Goal: Transaction & Acquisition: Book appointment/travel/reservation

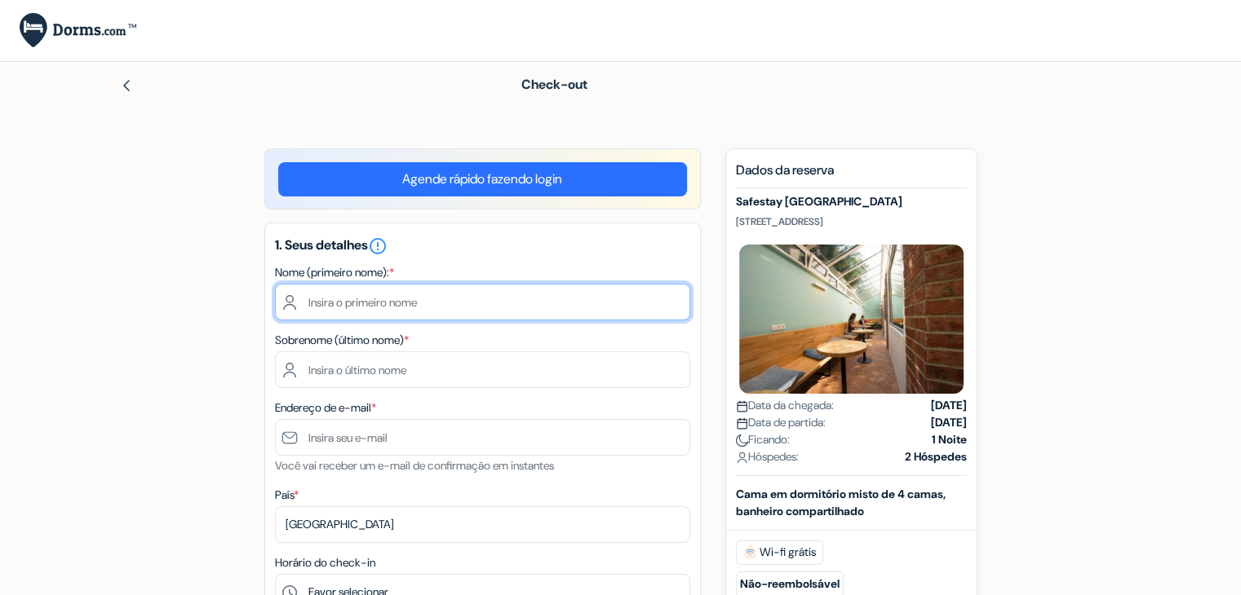
click at [473, 302] on input "text" at bounding box center [482, 302] width 415 height 37
type input "[PERSON_NAME]"
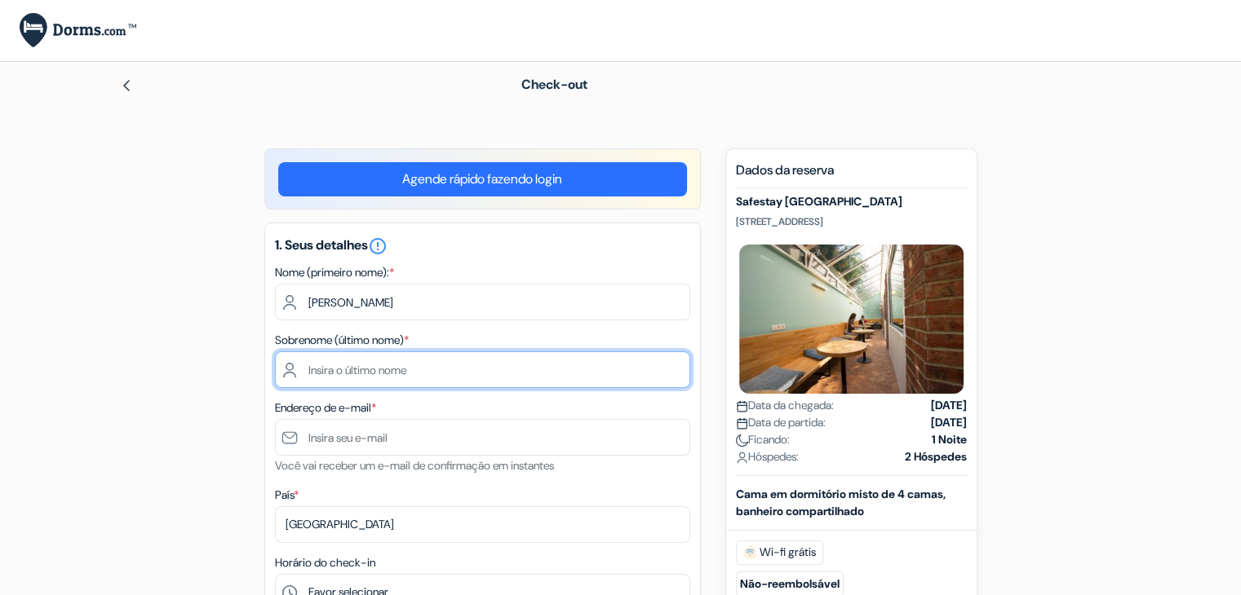
type input "[PERSON_NAME]"
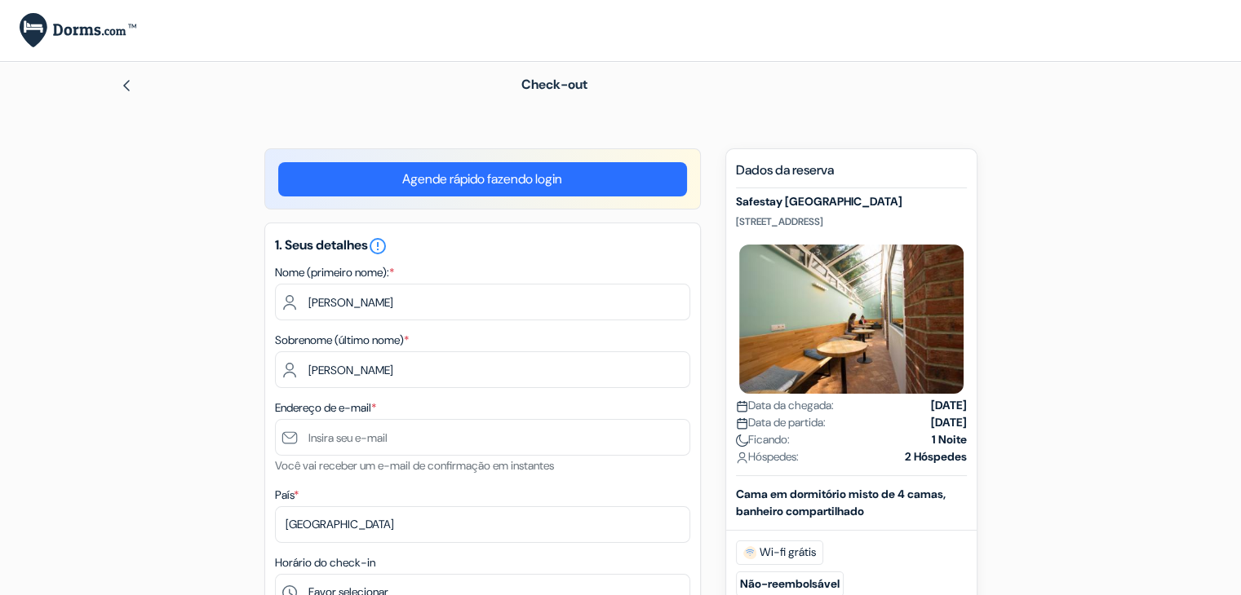
type input "05512981460236"
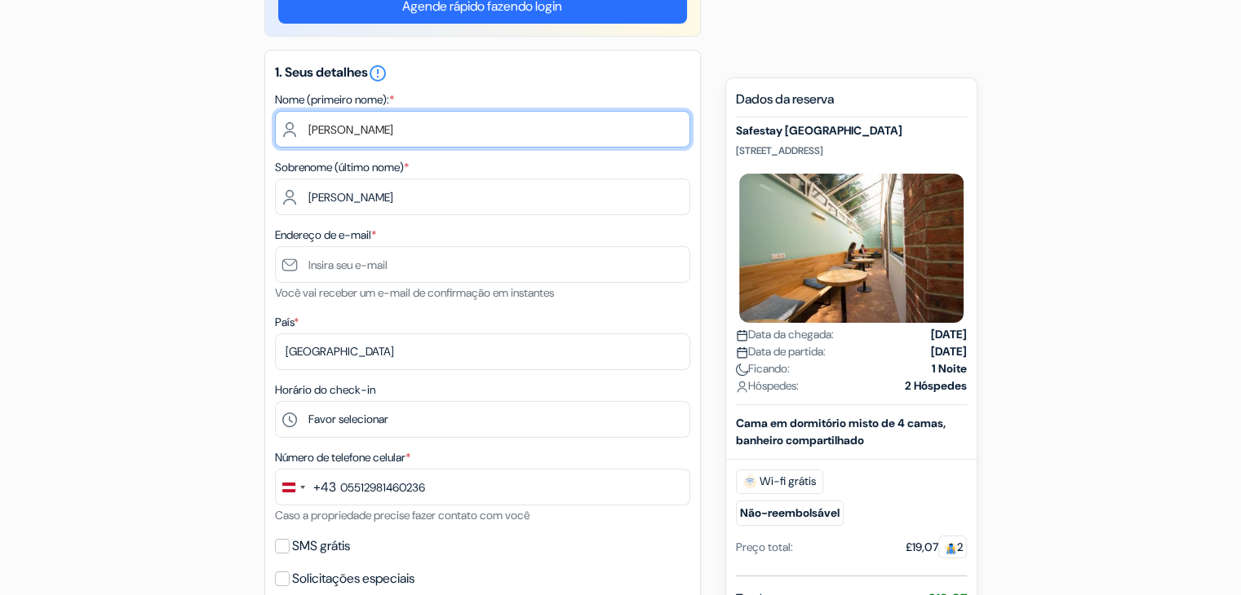
scroll to position [176, 0]
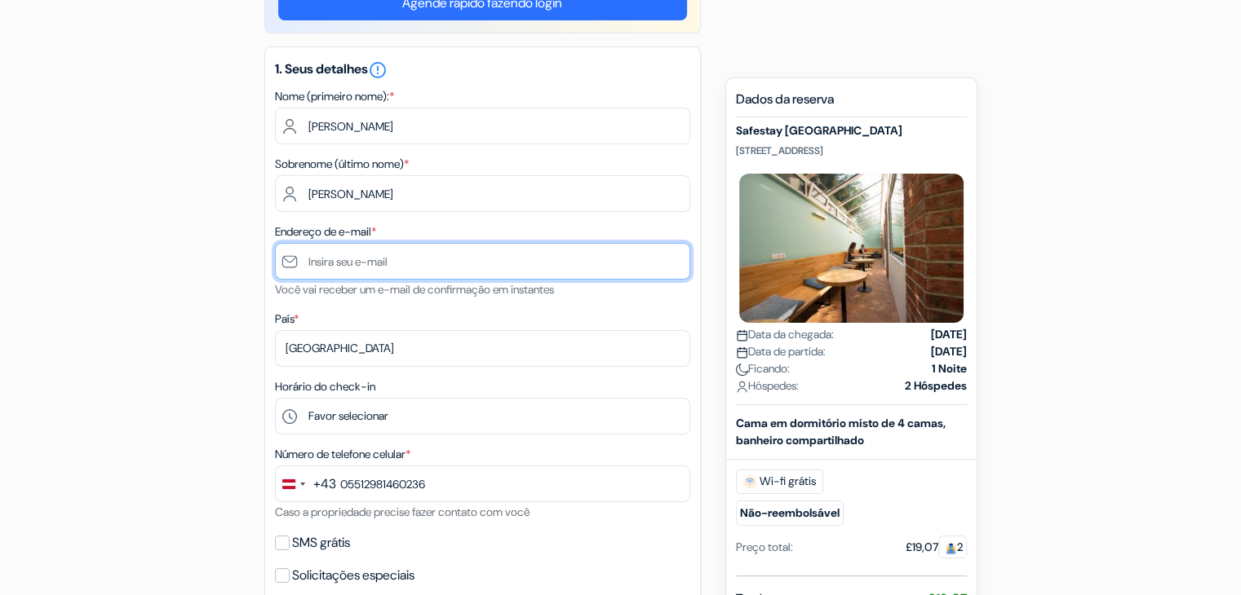
click at [394, 251] on input "text" at bounding box center [482, 261] width 415 height 37
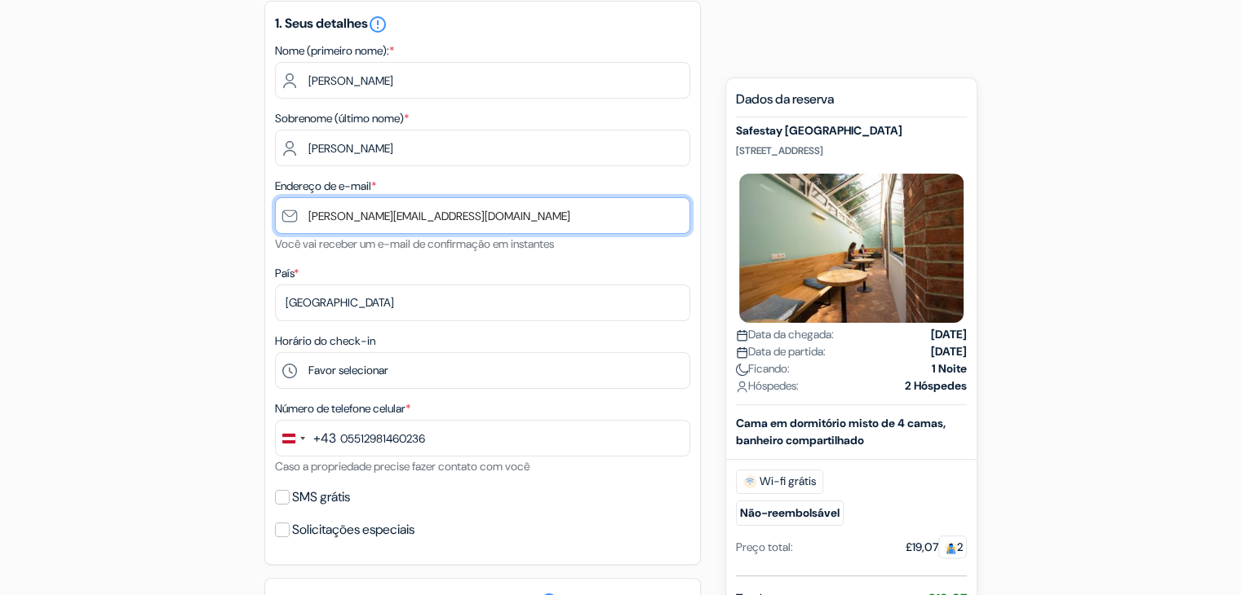
scroll to position [206, 0]
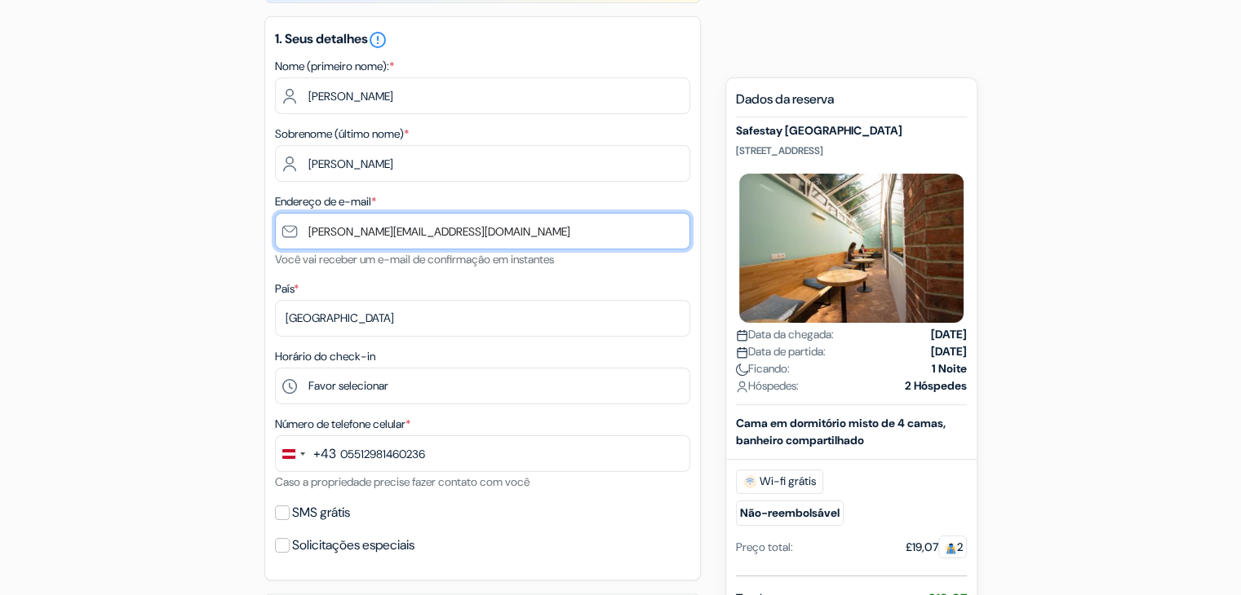
type input "[PERSON_NAME][EMAIL_ADDRESS][DOMAIN_NAME]"
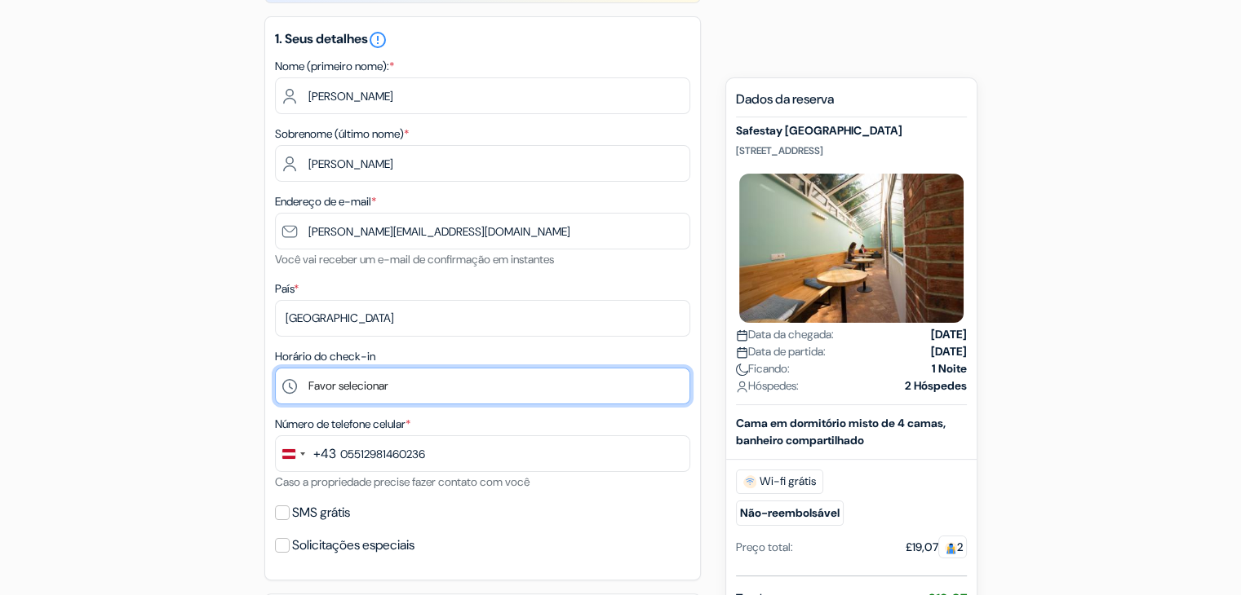
click at [418, 379] on select "Favor selecionar 1:00 2:00 3:00 4:00 5:00 6:00 7:00 8:00 9:00 10:00 11:00 12:00…" at bounding box center [482, 386] width 415 height 37
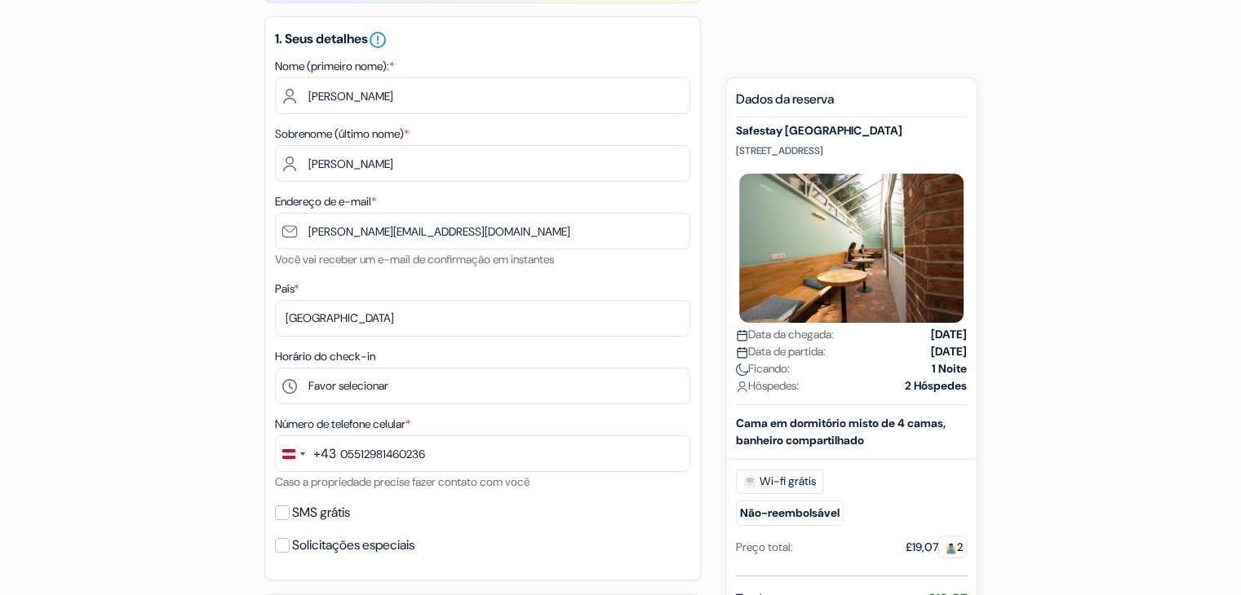
click at [81, 102] on form "Check-out add_box Safestay [GEOGRAPHIC_DATA] [STREET_ADDRESS] done" at bounding box center [620, 526] width 1241 height 1341
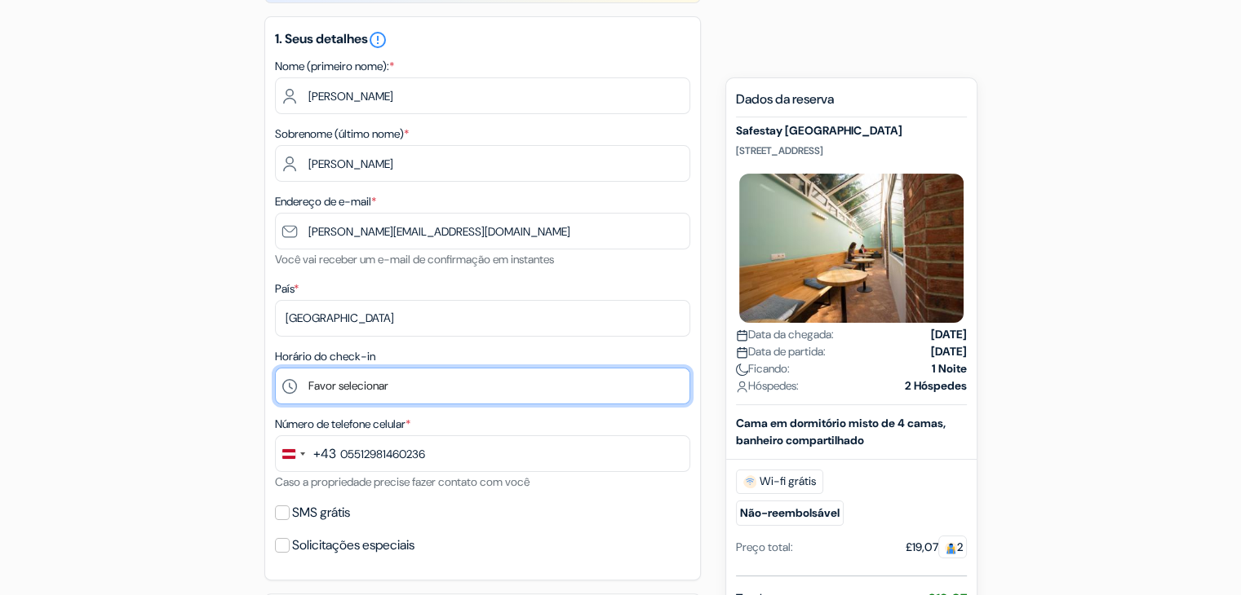
click at [346, 387] on select "Favor selecionar 1:00 2:00 3:00 4:00 5:00 6:00 7:00 8:00 9:00 10:00 11:00 12:00…" at bounding box center [482, 386] width 415 height 37
click at [275, 369] on select "Favor selecionar 1:00 2:00 3:00 4:00 5:00 6:00 7:00 8:00 9:00 10:00 11:00 12:00…" at bounding box center [482, 386] width 415 height 37
click at [397, 389] on select "Favor selecionar 1:00 2:00 3:00 4:00 5:00 6:00 7:00 8:00 9:00 10:00 11:00 12:00…" at bounding box center [482, 386] width 415 height 37
select select "19"
click at [275, 369] on select "Favor selecionar 1:00 2:00 3:00 4:00 5:00 6:00 7:00 8:00 9:00 10:00 11:00 12:00…" at bounding box center [482, 386] width 415 height 37
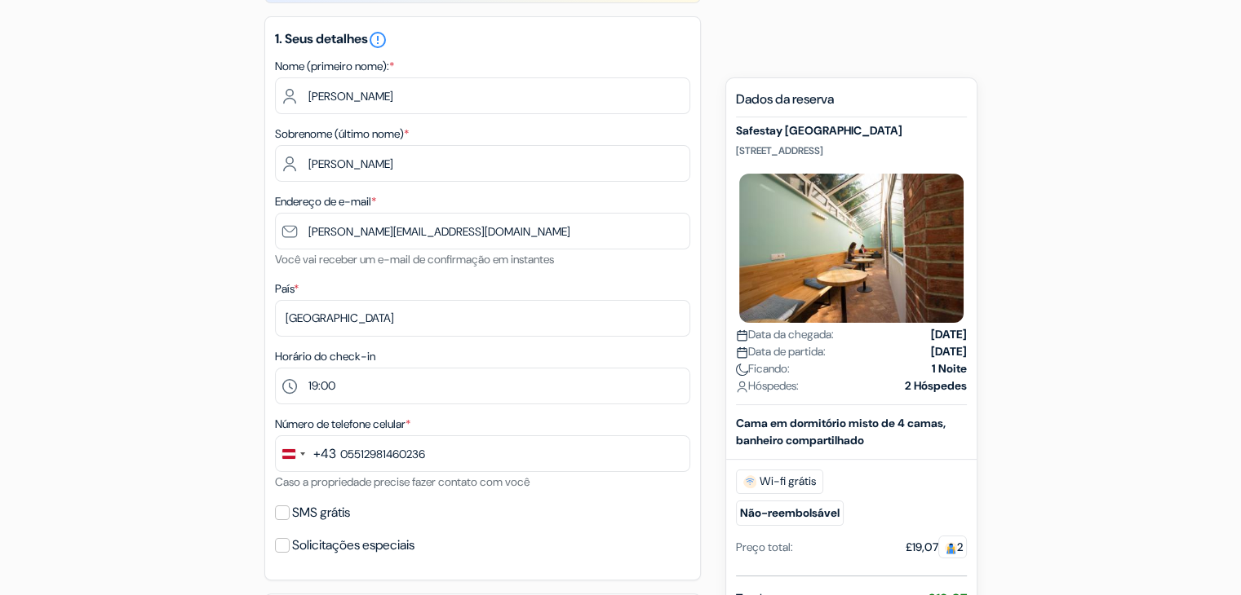
click at [100, 347] on div "add_box Safestay [GEOGRAPHIC_DATA] [STREET_ADDRESS] Dados da propriedade done d…" at bounding box center [620, 589] width 1077 height 1295
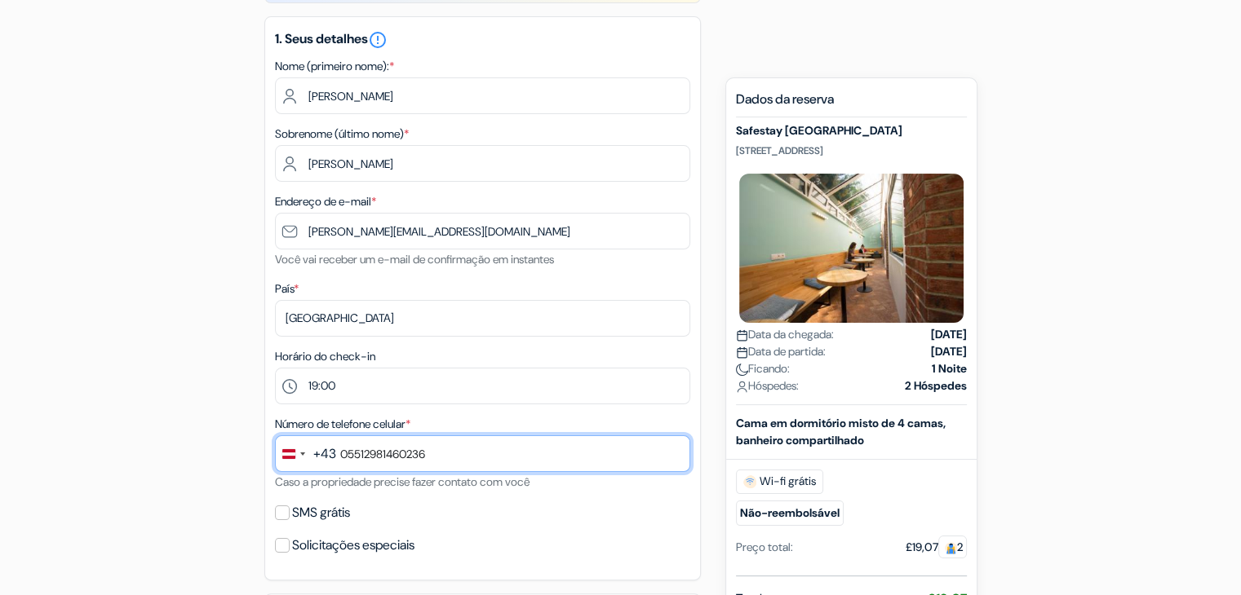
click at [477, 469] on input "05512981460236" at bounding box center [482, 454] width 415 height 37
click at [350, 456] on input "036787833171" at bounding box center [482, 454] width 415 height 37
click at [365, 454] on input "3678 7833171" at bounding box center [482, 454] width 415 height 37
click at [361, 455] on input "3678 7833171" at bounding box center [482, 454] width 415 height 37
click at [445, 454] on input "3678 7833171" at bounding box center [482, 454] width 415 height 37
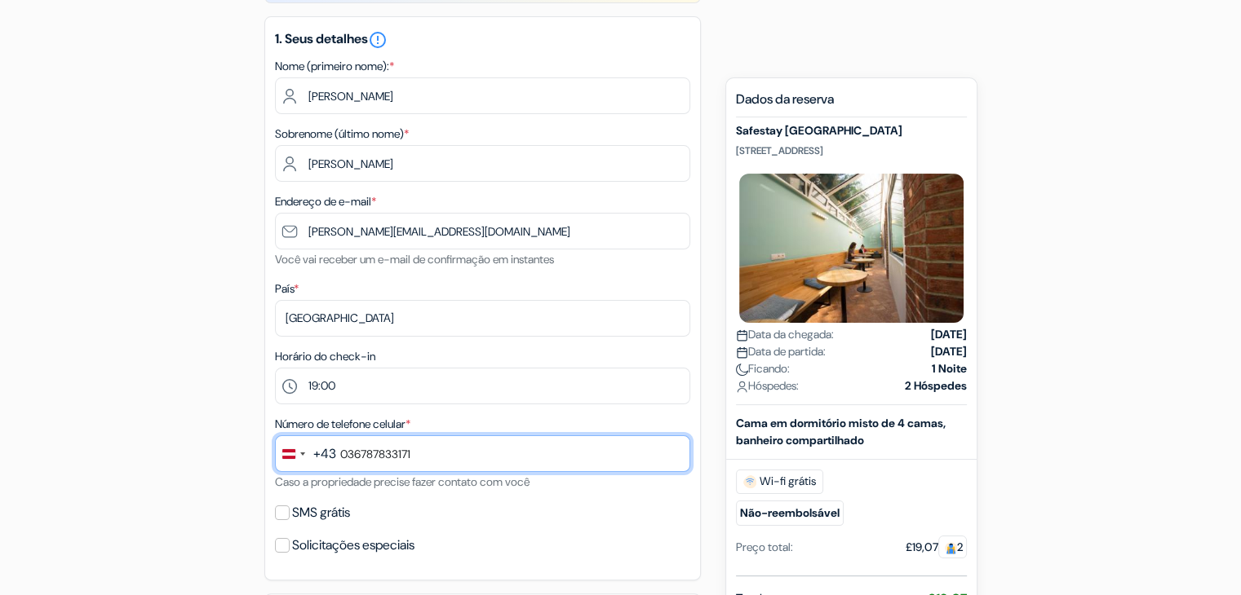
click at [344, 453] on input "036787833171" at bounding box center [482, 454] width 415 height 37
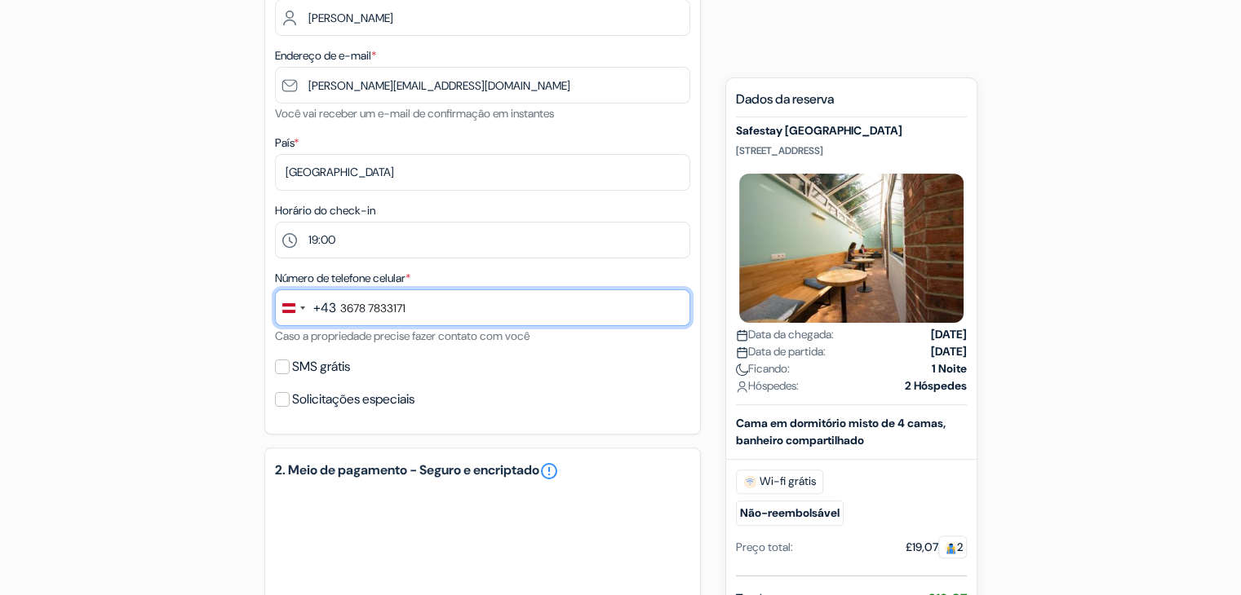
scroll to position [356, 0]
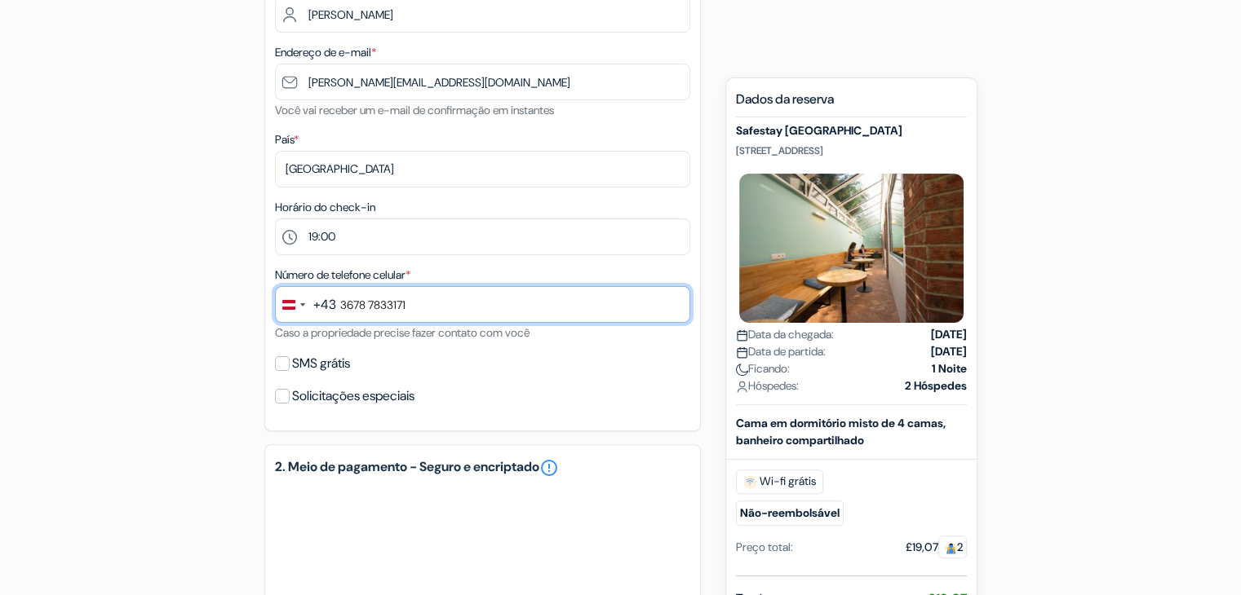
click at [455, 317] on input "3678 7833171" at bounding box center [482, 304] width 415 height 37
click at [370, 303] on input "3678 7833171" at bounding box center [482, 304] width 415 height 37
type input "1"
click at [370, 303] on input "text" at bounding box center [482, 304] width 415 height 37
click at [411, 311] on input "3678 78" at bounding box center [482, 304] width 415 height 37
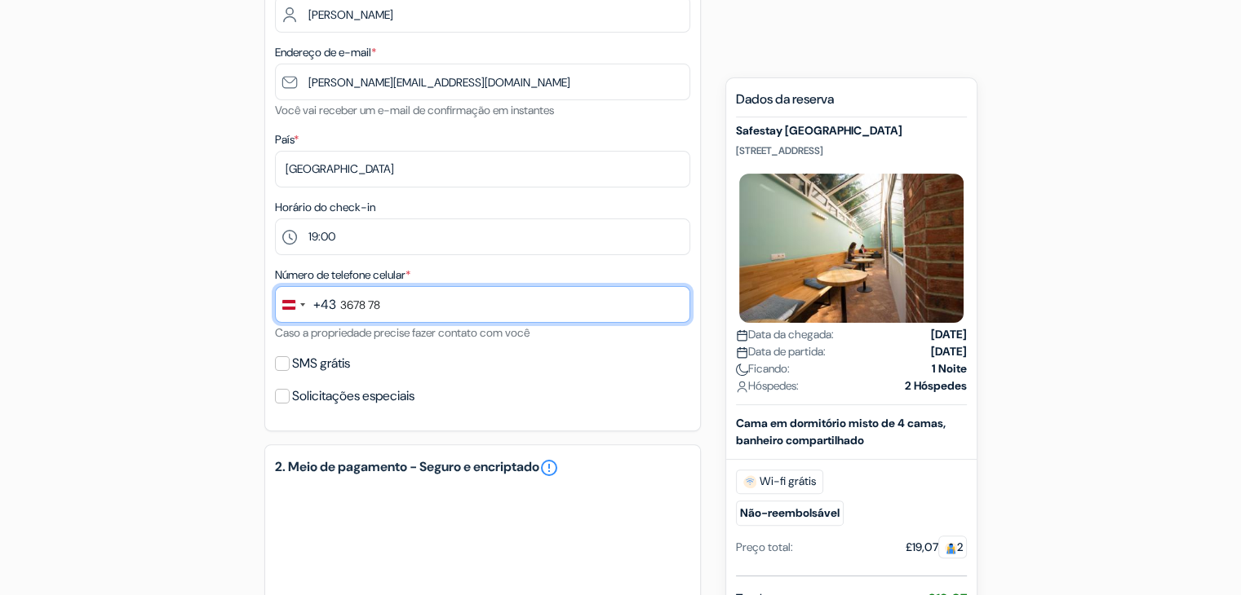
click at [411, 311] on input "3678 78" at bounding box center [482, 304] width 415 height 37
type input "3"
click at [401, 312] on input "text" at bounding box center [482, 304] width 415 height 37
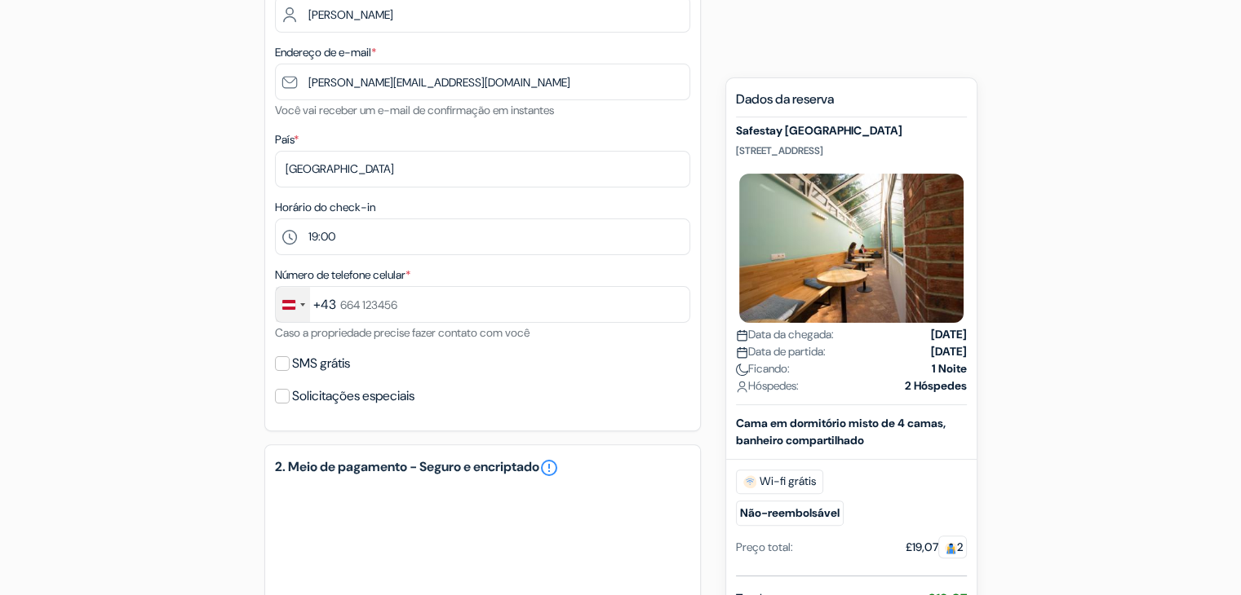
click at [303, 297] on div "Change country, selected Austria (+43)" at bounding box center [293, 304] width 34 height 35
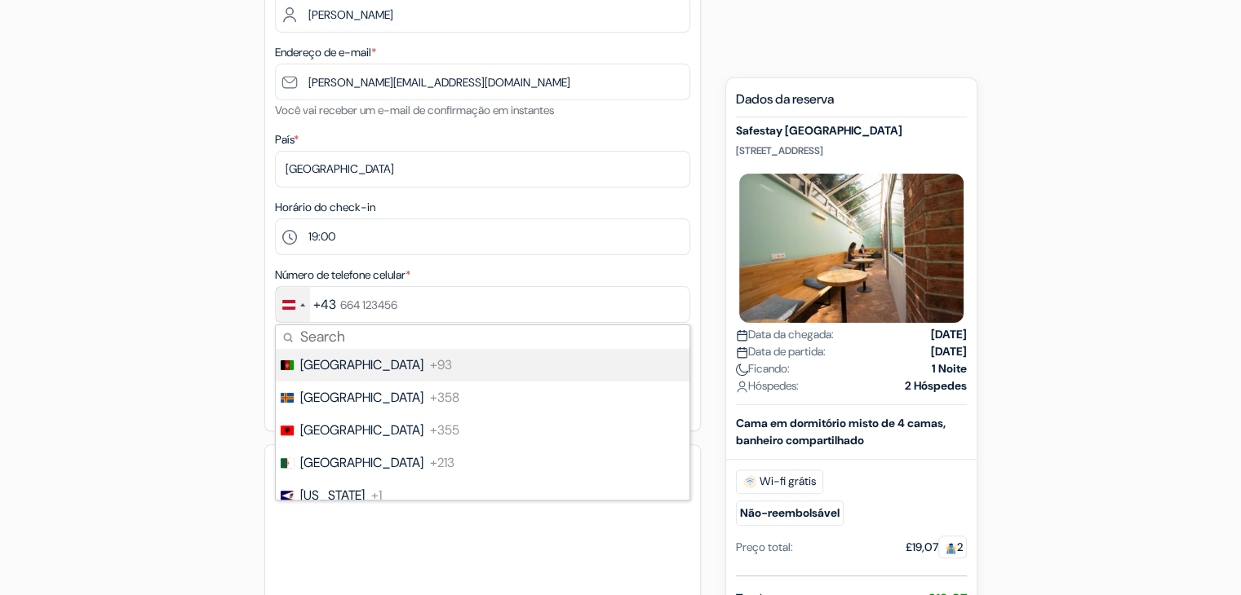
click at [393, 353] on li "[GEOGRAPHIC_DATA] +93" at bounding box center [481, 365] width 415 height 33
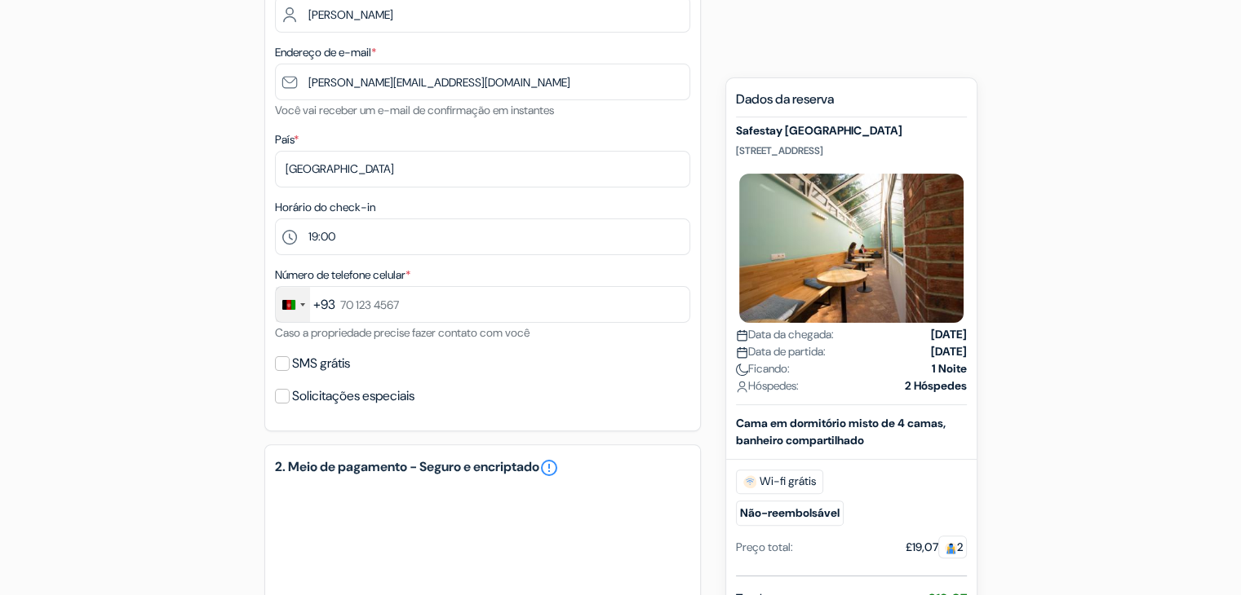
click at [296, 301] on div "Change country, selected Afghanistan (+93)" at bounding box center [293, 304] width 34 height 35
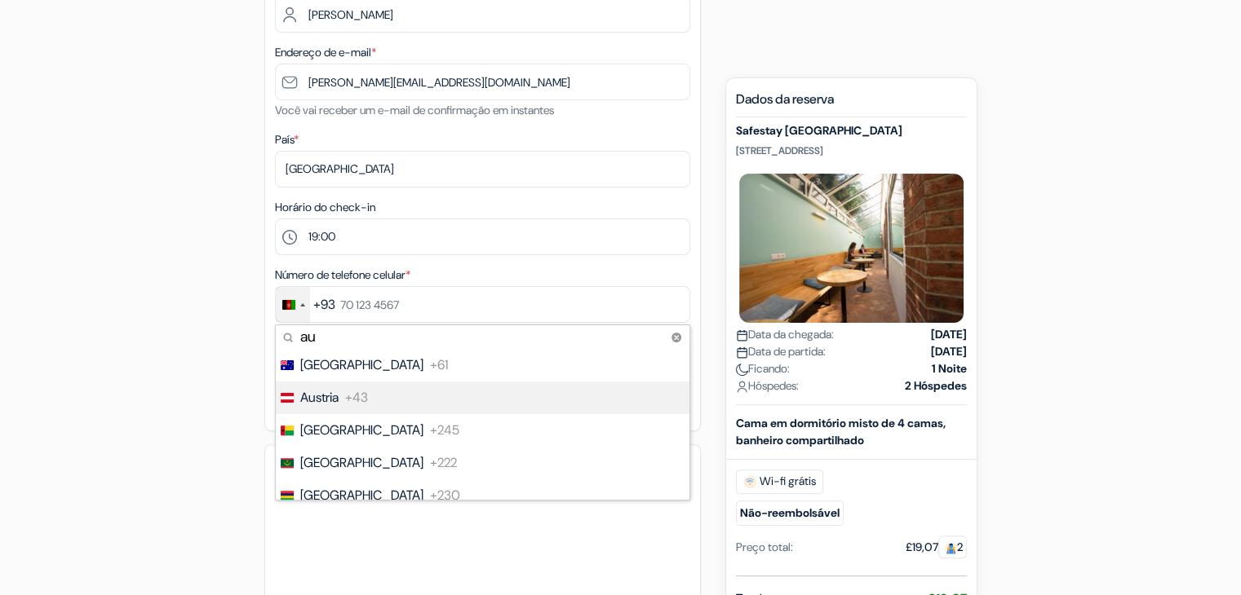
type input "au"
click at [321, 387] on li "[GEOGRAPHIC_DATA] +43" at bounding box center [481, 398] width 415 height 33
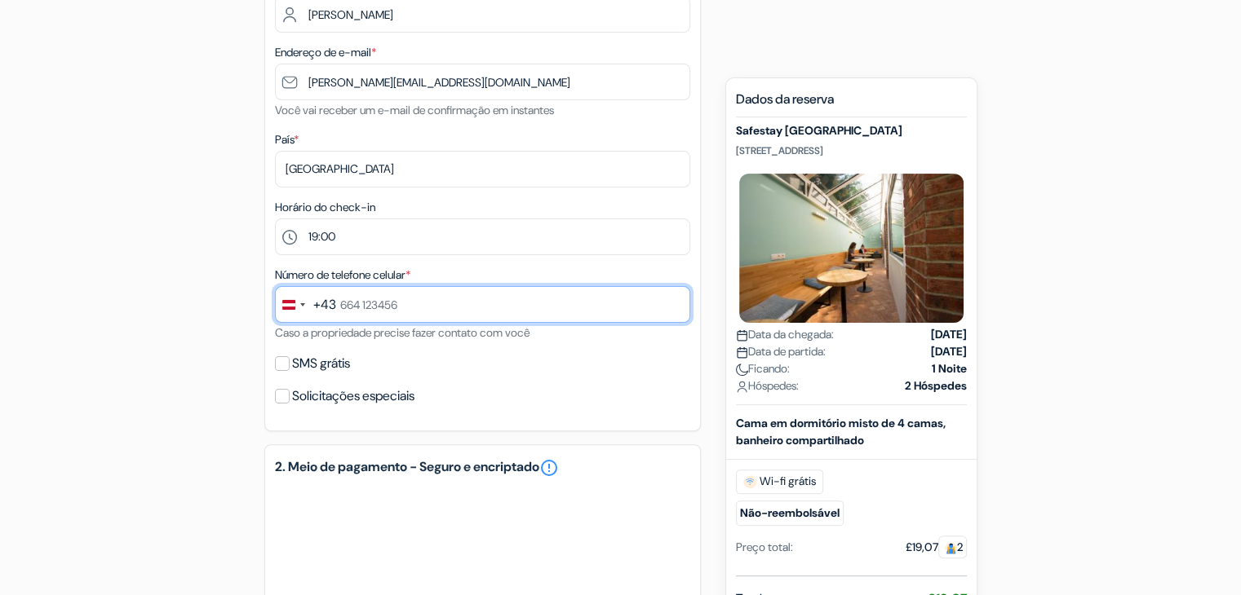
click at [384, 307] on input "text" at bounding box center [482, 304] width 415 height 37
click at [343, 308] on input "036787833171" at bounding box center [482, 304] width 415 height 37
click at [455, 307] on input "3678 7833171" at bounding box center [482, 304] width 415 height 37
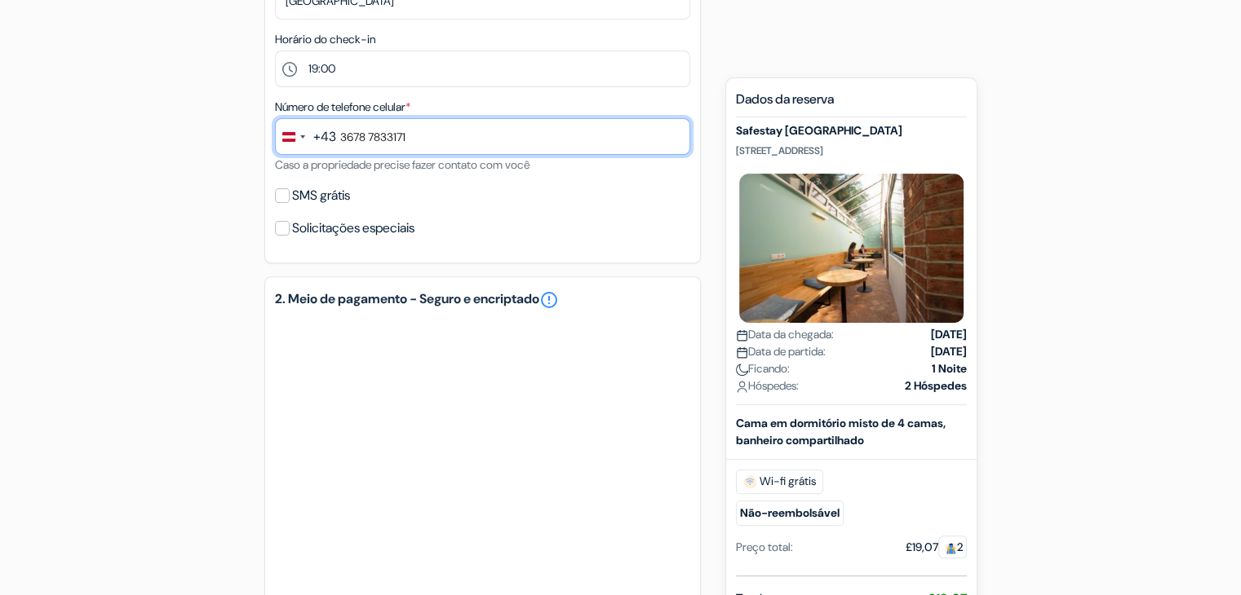
scroll to position [534, 0]
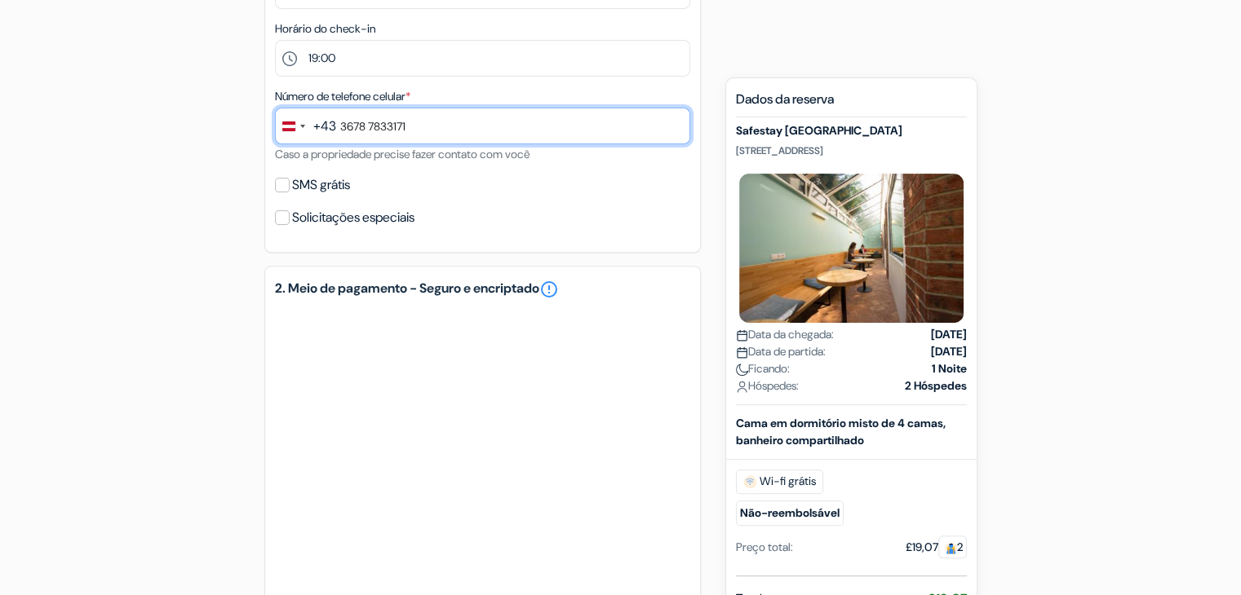
type input "3678 7833171"
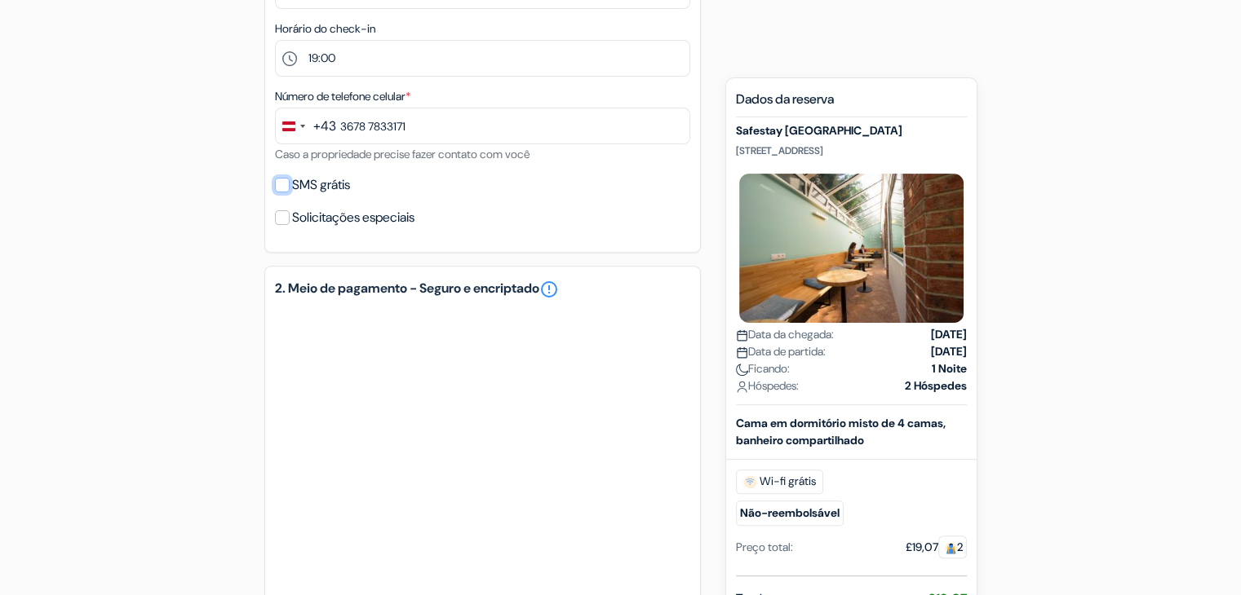
click at [281, 188] on input "SMS grátis" at bounding box center [282, 185] width 15 height 15
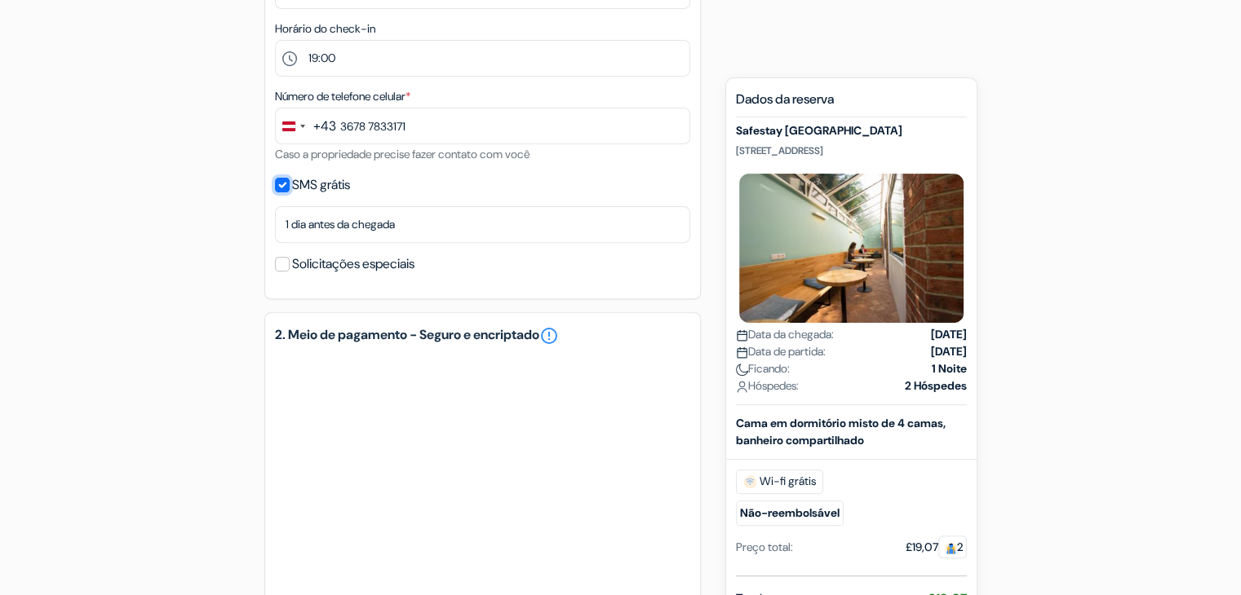
click at [281, 188] on input "SMS grátis" at bounding box center [282, 185] width 15 height 15
checkbox input "false"
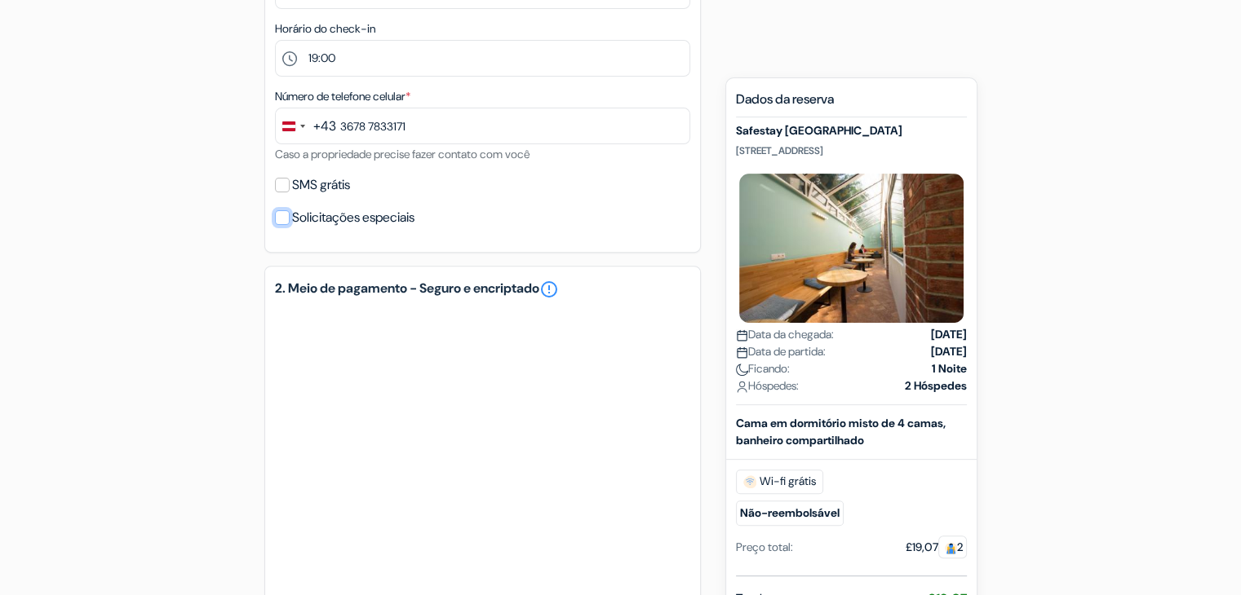
click at [285, 219] on input "Solicitações especiais" at bounding box center [282, 217] width 15 height 15
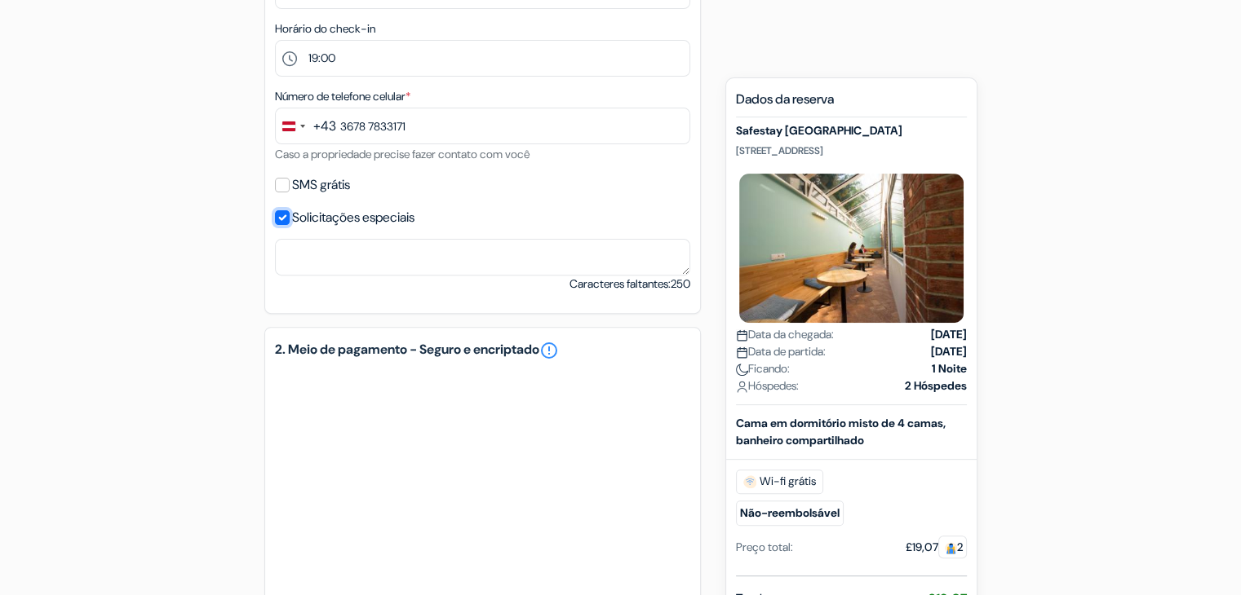
click at [285, 219] on input "Solicitações especiais" at bounding box center [282, 217] width 15 height 15
checkbox input "false"
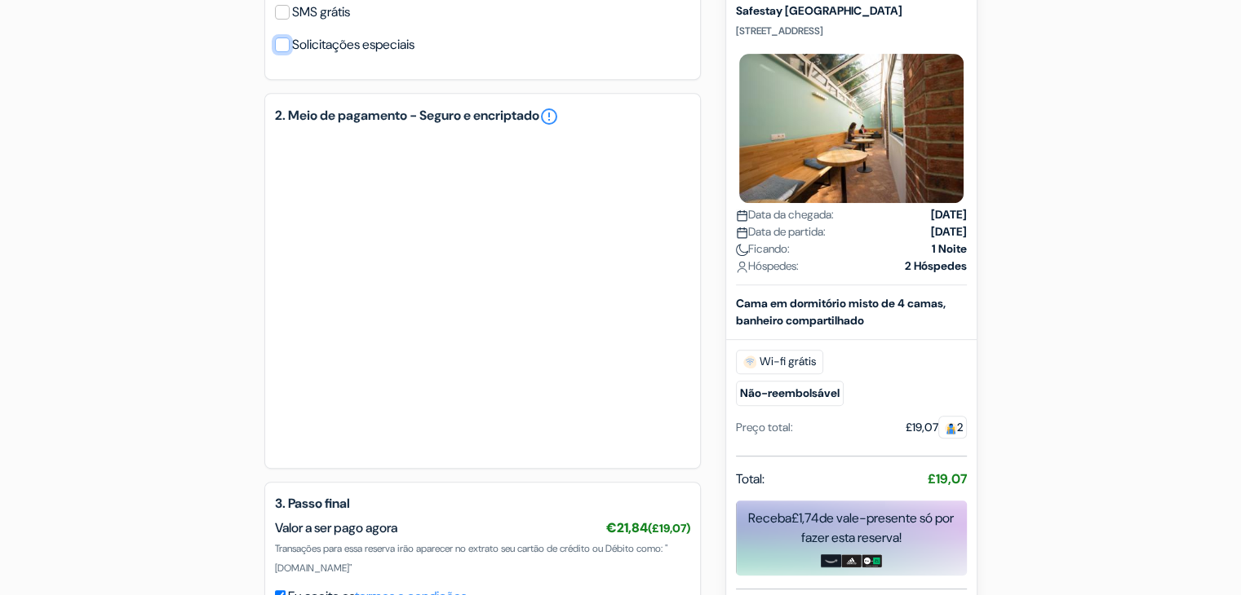
scroll to position [723, 0]
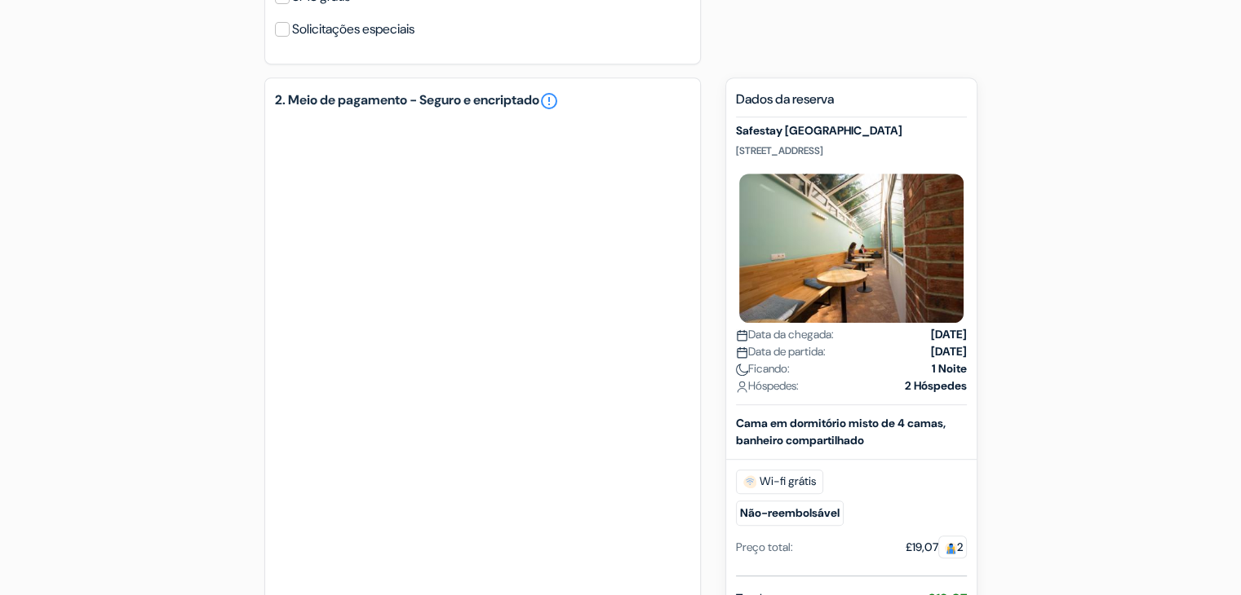
click at [188, 389] on div "add_box Safestay [GEOGRAPHIC_DATA] [STREET_ADDRESS] Dados da propriedade done d…" at bounding box center [620, 206] width 1077 height 1560
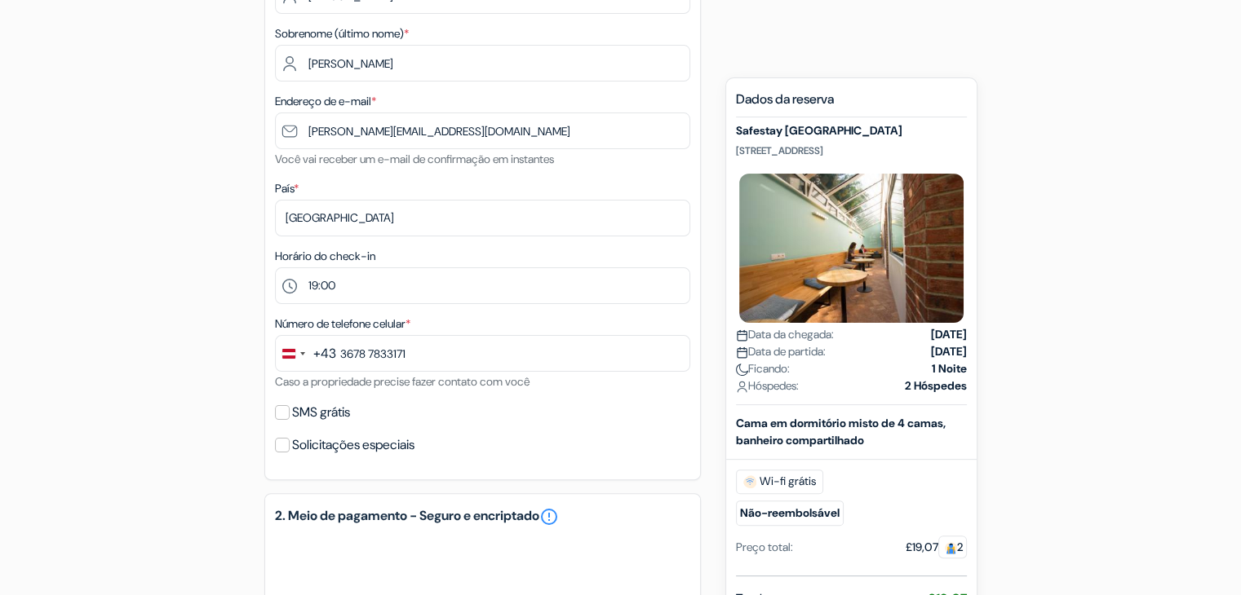
scroll to position [344, 0]
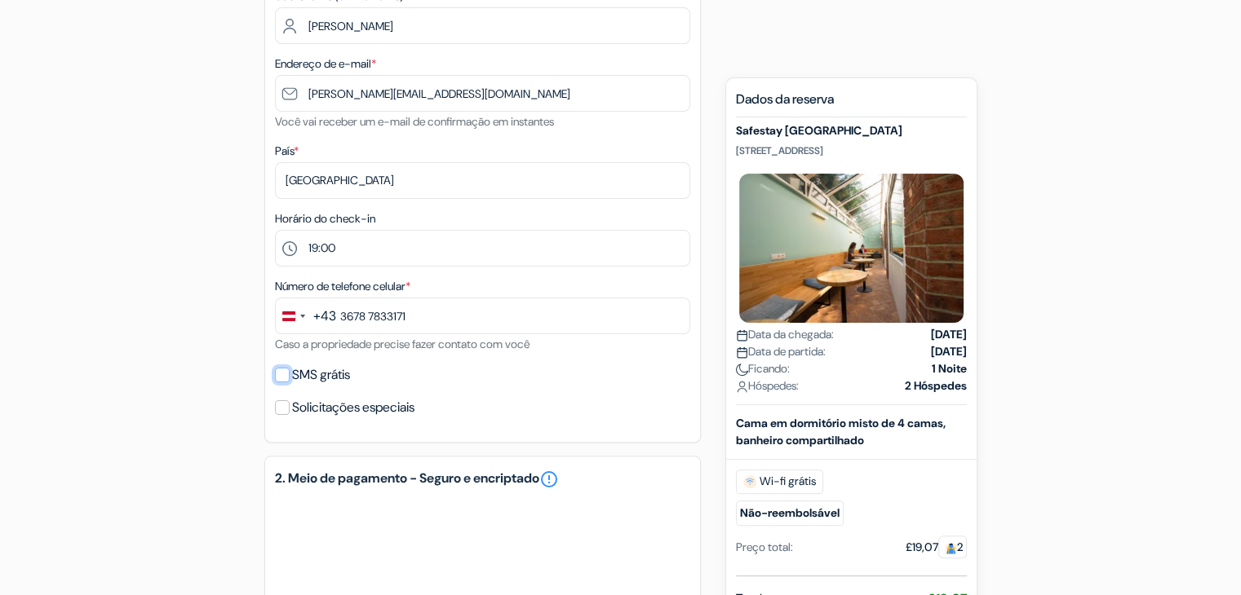
click at [283, 374] on input "SMS grátis" at bounding box center [282, 375] width 15 height 15
checkbox input "true"
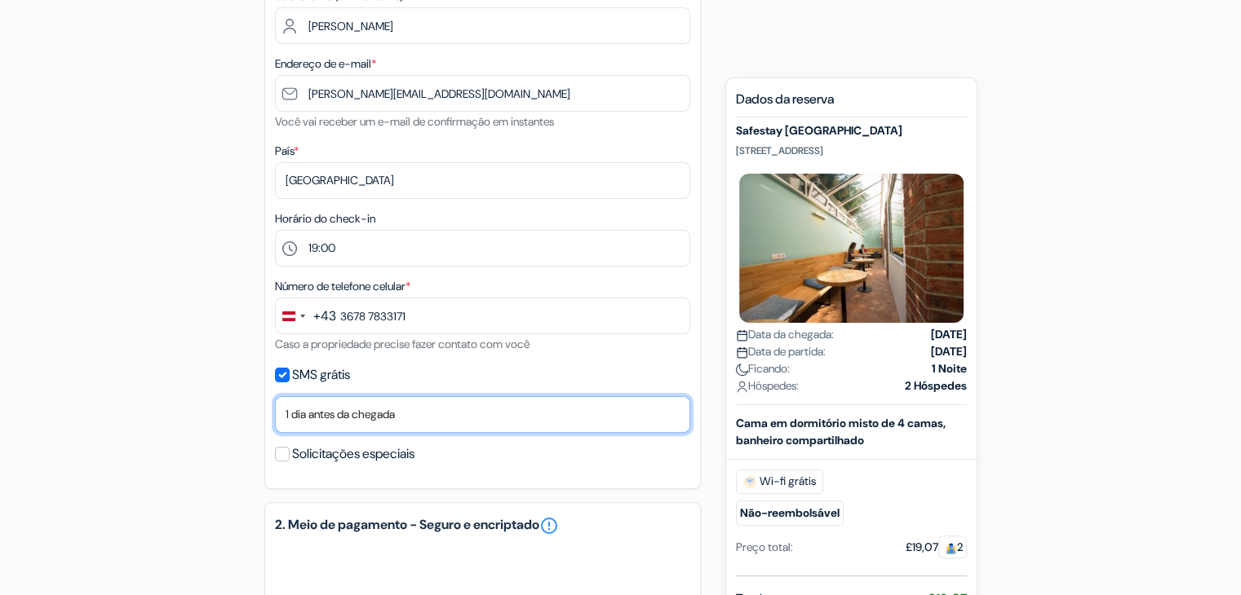
click at [380, 409] on select "Não, obrigado Enviar agora Dia da chegada 1 dia antes da chegada 2 dias antes d…" at bounding box center [482, 414] width 415 height 37
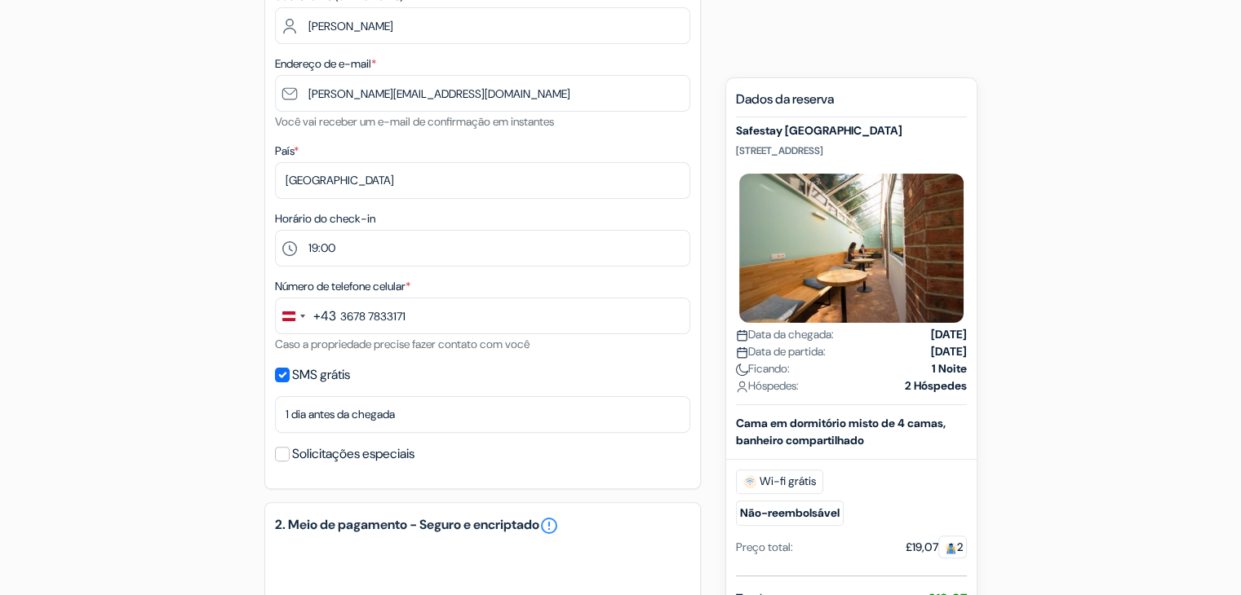
click at [287, 458] on input "Solicitações especiais" at bounding box center [282, 454] width 15 height 15
checkbox input "true"
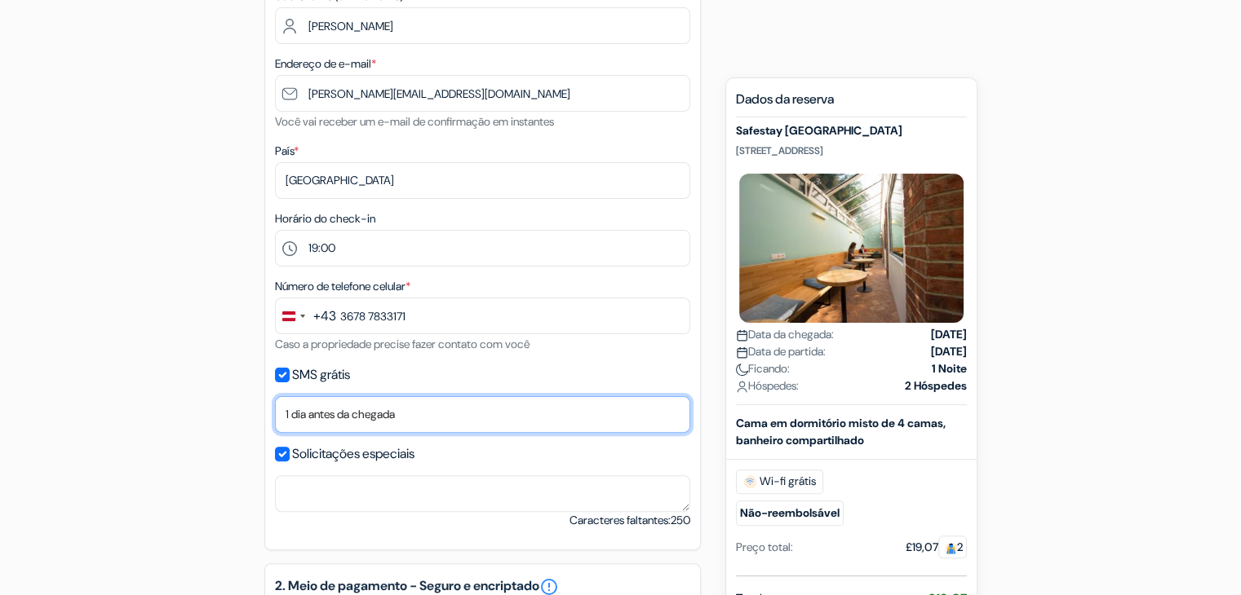
click at [459, 412] on select "Não, obrigado Enviar agora Dia da chegada 1 dia antes da chegada 2 dias antes d…" at bounding box center [482, 414] width 415 height 37
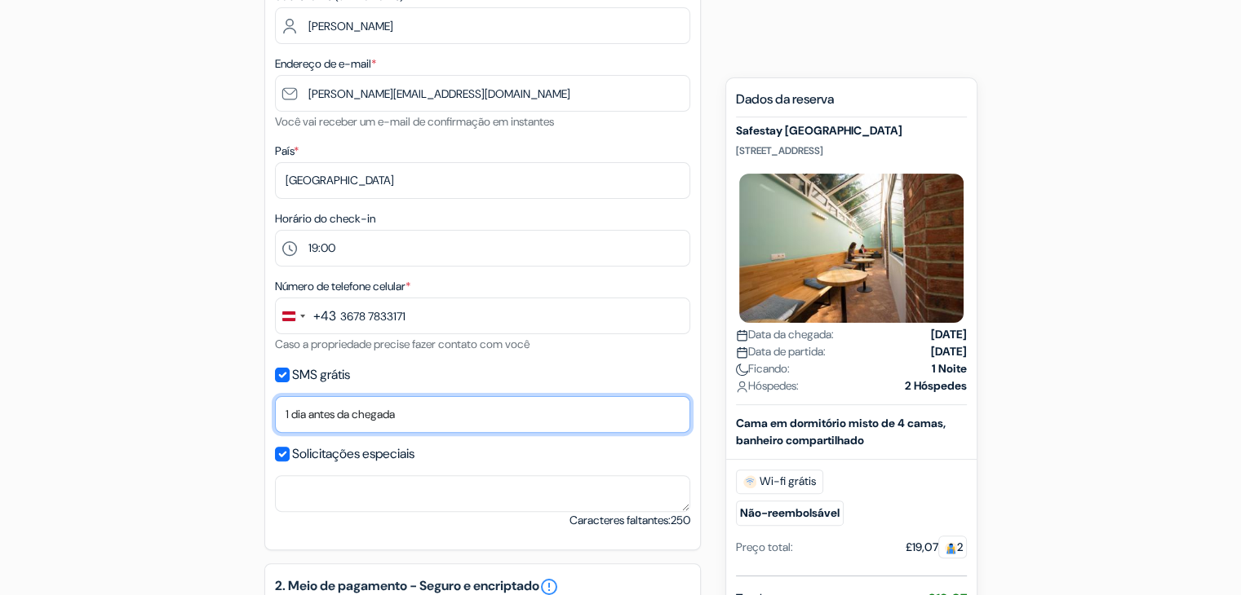
click at [336, 418] on select "Não, obrigado Enviar agora Dia da chegada 1 dia antes da chegada 2 dias antes d…" at bounding box center [482, 414] width 415 height 37
select select "0"
click at [275, 397] on select "Não, obrigado Enviar agora Dia da chegada 1 dia antes da chegada 2 dias antes d…" at bounding box center [482, 414] width 415 height 37
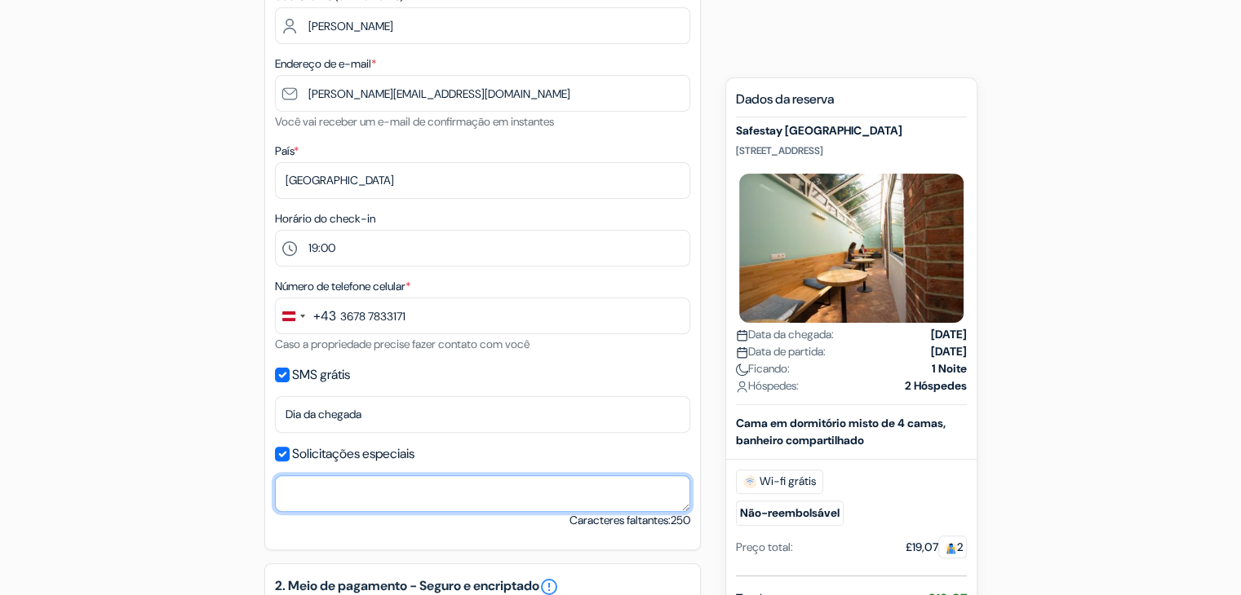
click at [322, 491] on textarea at bounding box center [482, 494] width 415 height 37
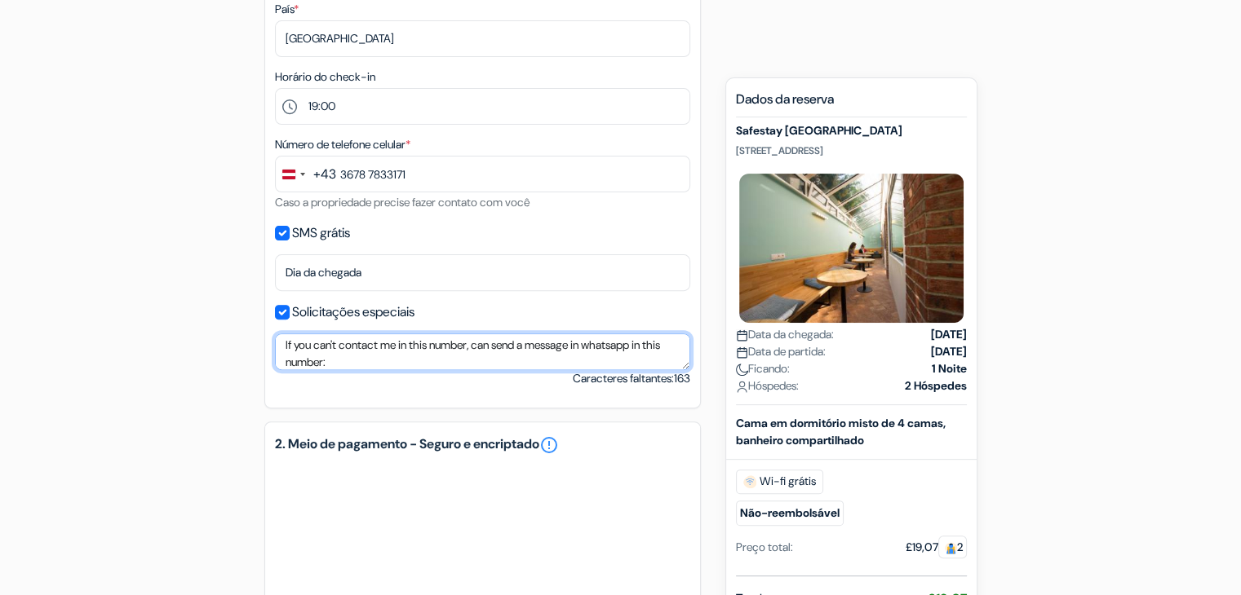
scroll to position [487, 0]
click at [375, 365] on textarea "If you can't contact me in this number, can send a message in whatsapp in this …" at bounding box center [482, 351] width 415 height 37
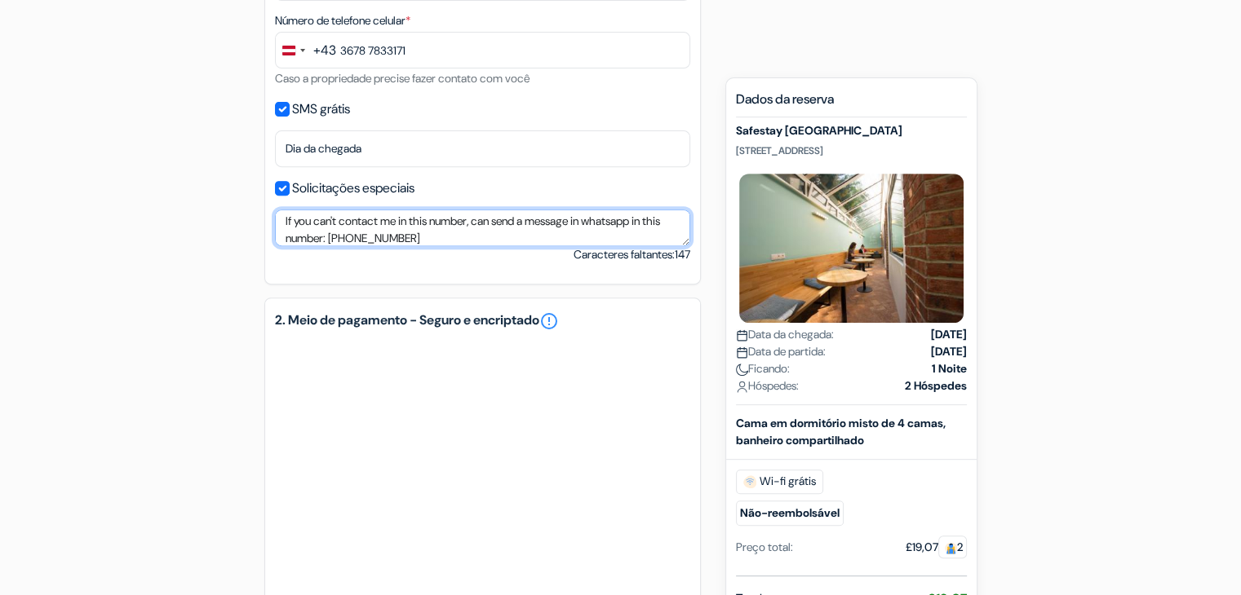
scroll to position [613, 0]
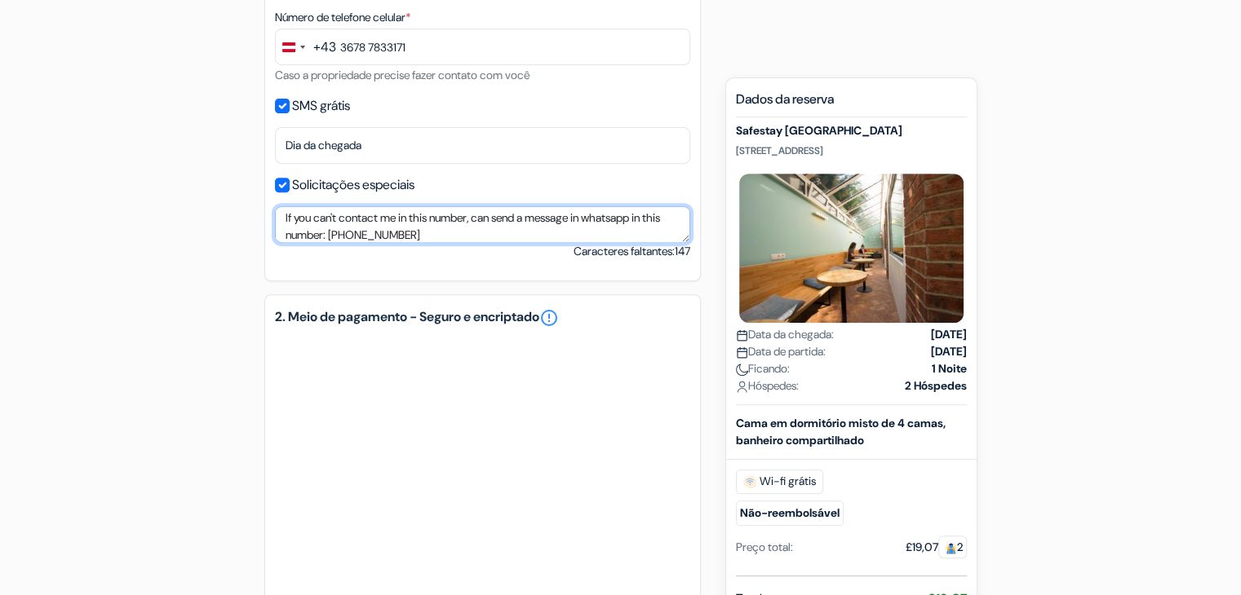
type textarea "If you can't contact me in this number, can send a message in whatsapp in this …"
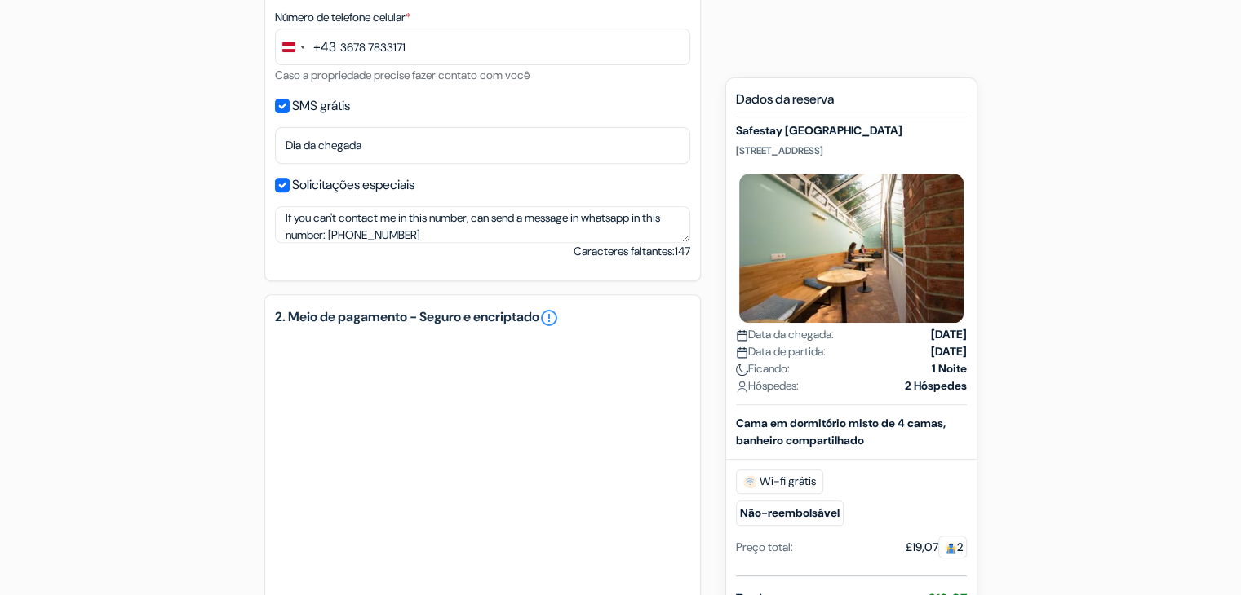
click at [147, 368] on div "add_box Safestay [GEOGRAPHIC_DATA] [STREET_ADDRESS] Dados da propriedade done d…" at bounding box center [620, 369] width 1077 height 1668
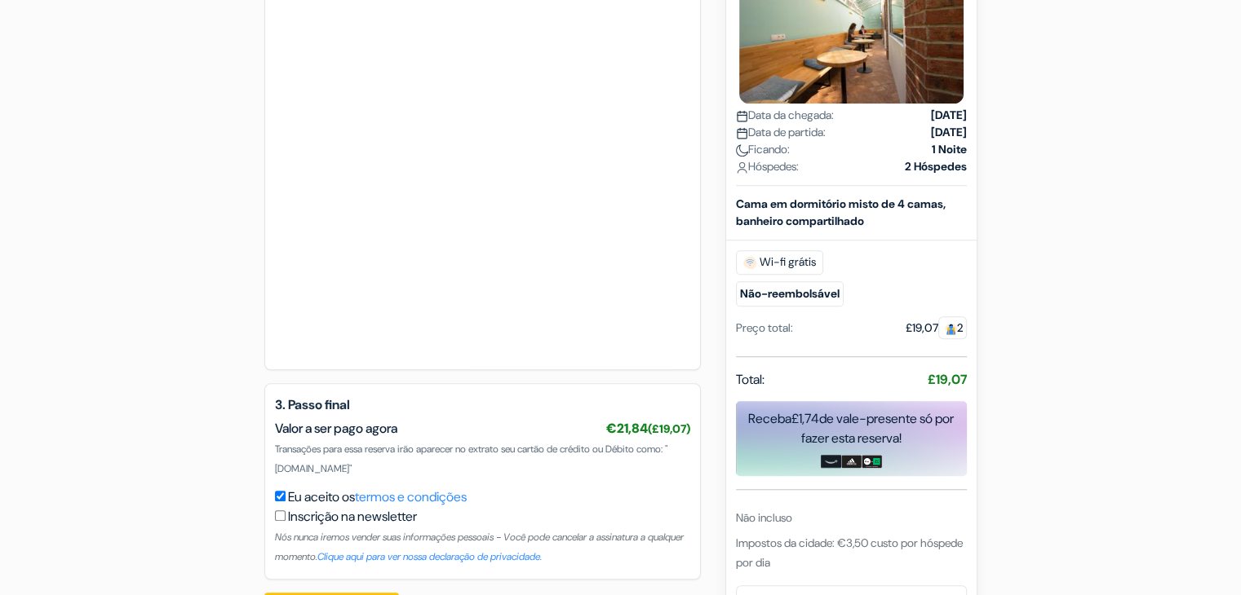
scroll to position [1238, 0]
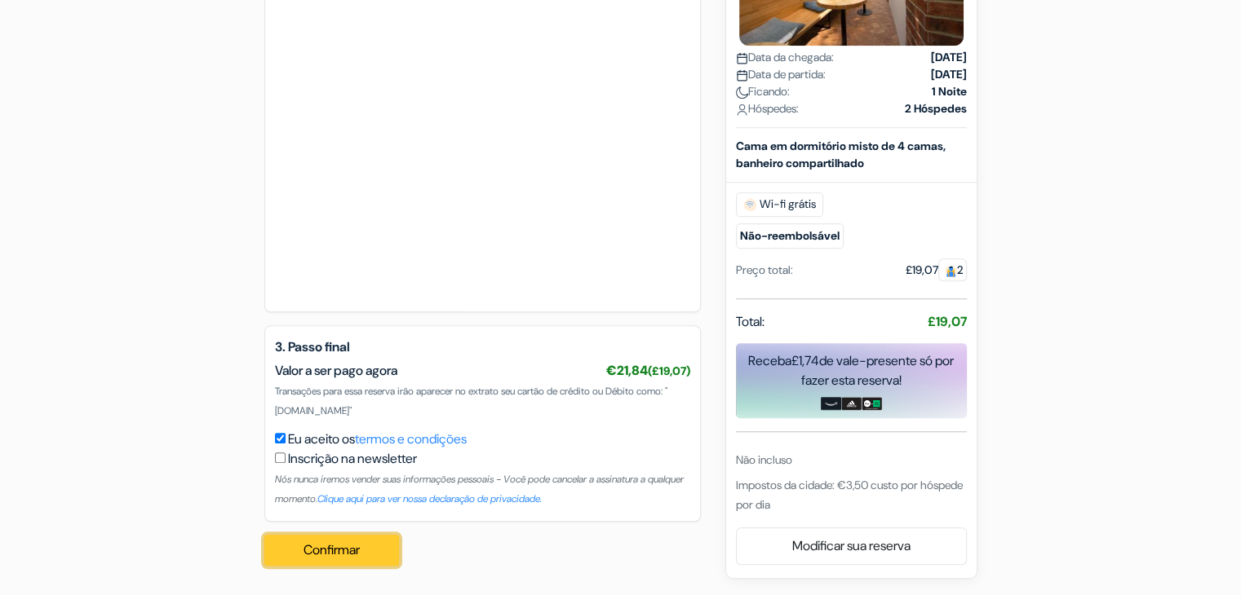
click at [368, 557] on button "Confirmar Loading..." at bounding box center [331, 550] width 135 height 31
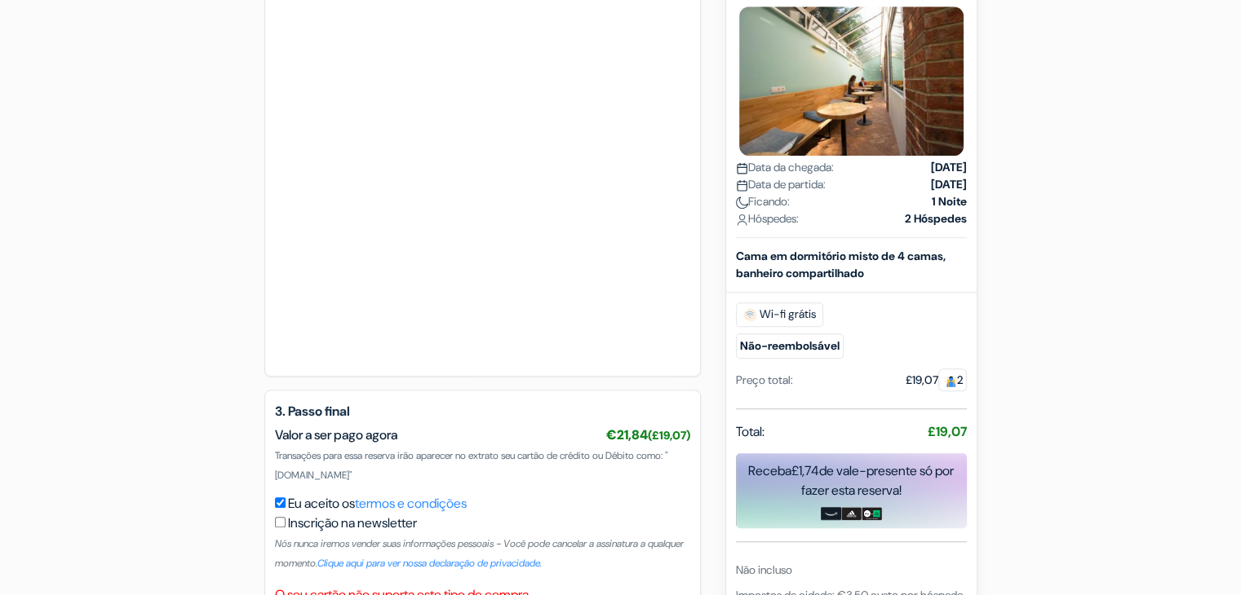
scroll to position [1284, 0]
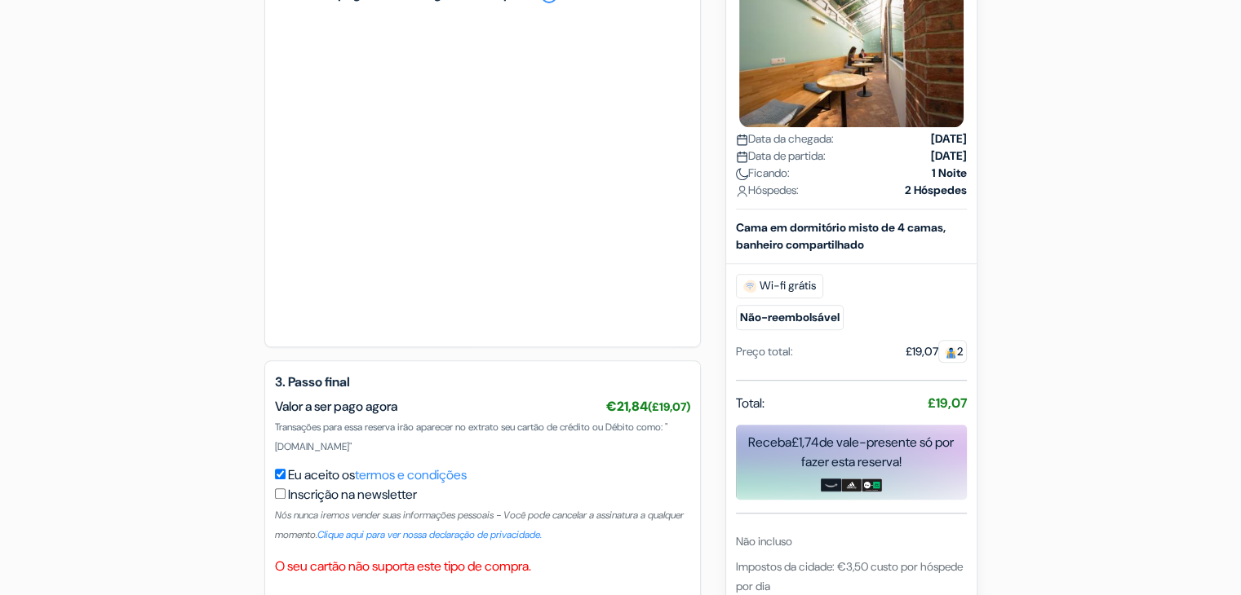
scroll to position [1018, 0]
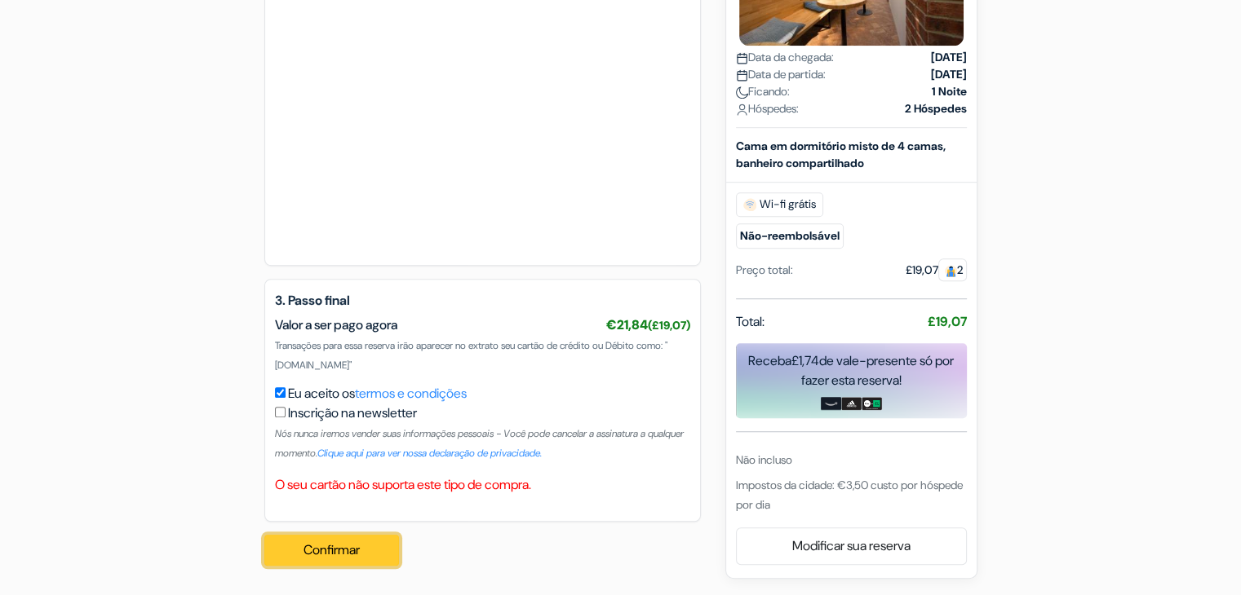
click at [310, 554] on button "Confirmar Loading..." at bounding box center [331, 550] width 135 height 31
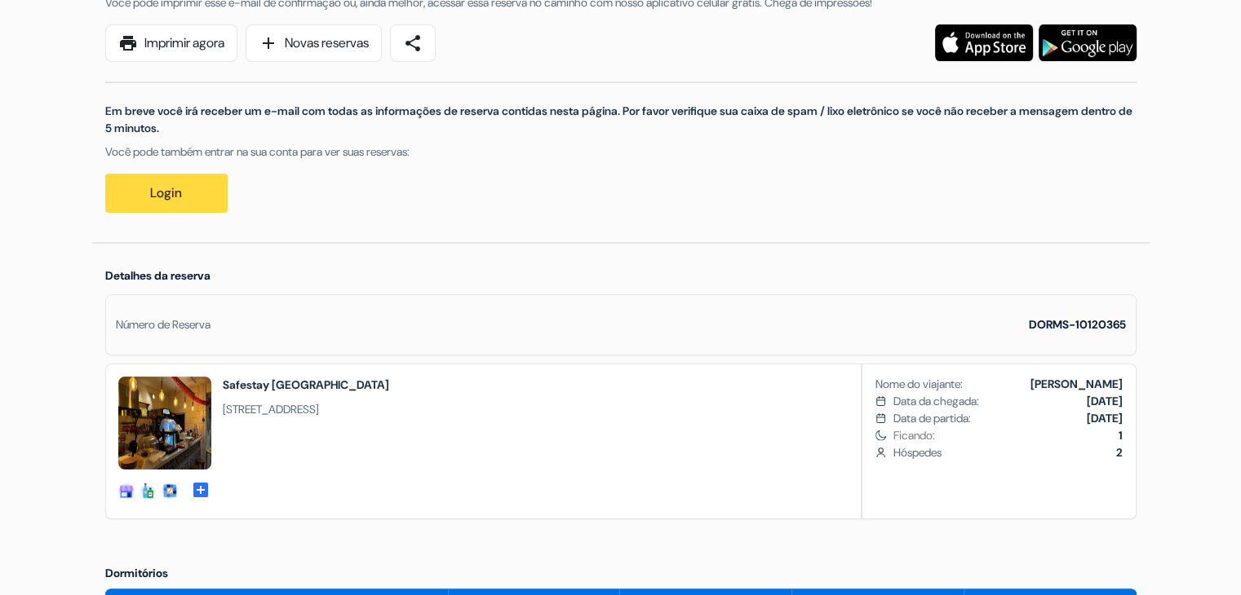
scroll to position [277, 0]
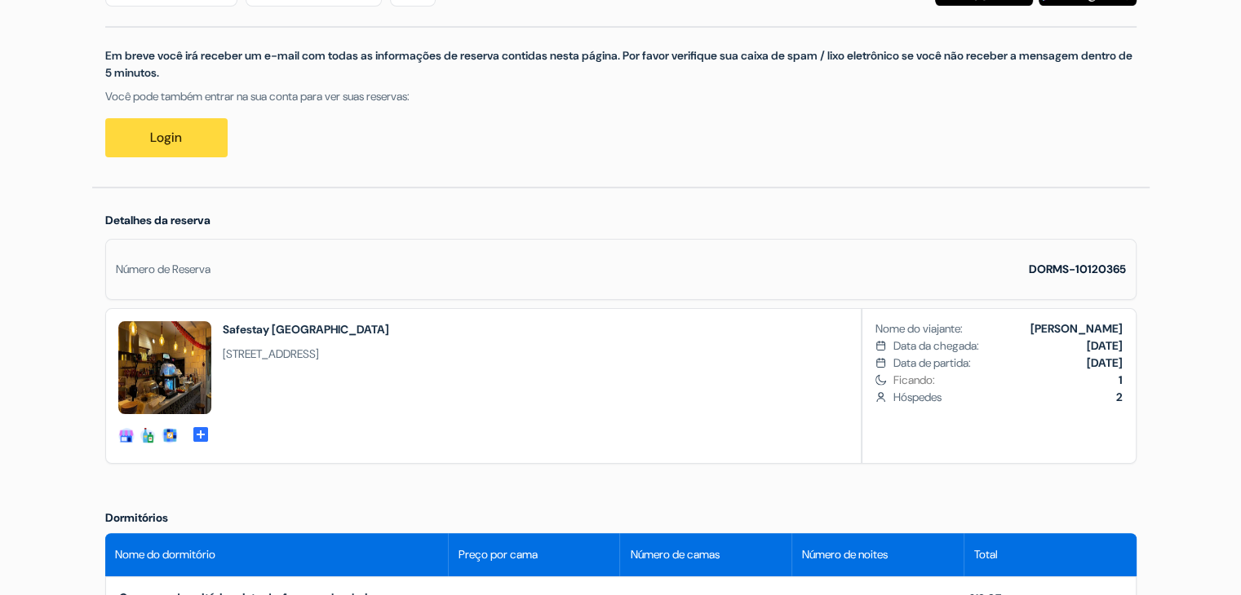
click at [431, 246] on div "Número de Reserva DORMS-10120365" at bounding box center [620, 269] width 1031 height 61
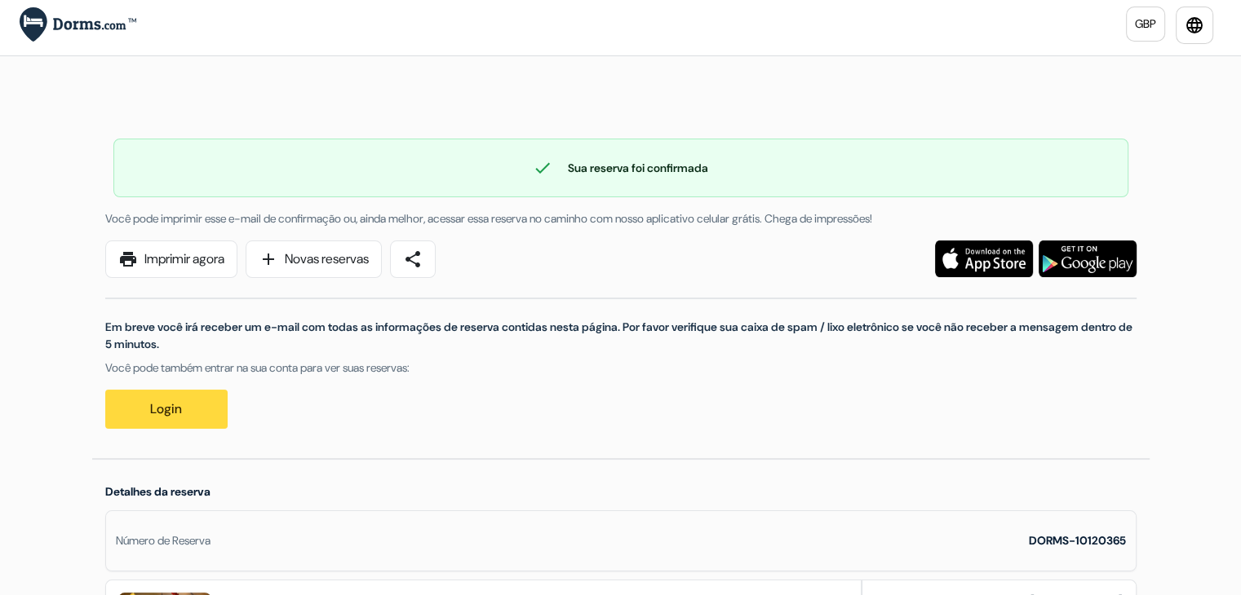
scroll to position [3, 0]
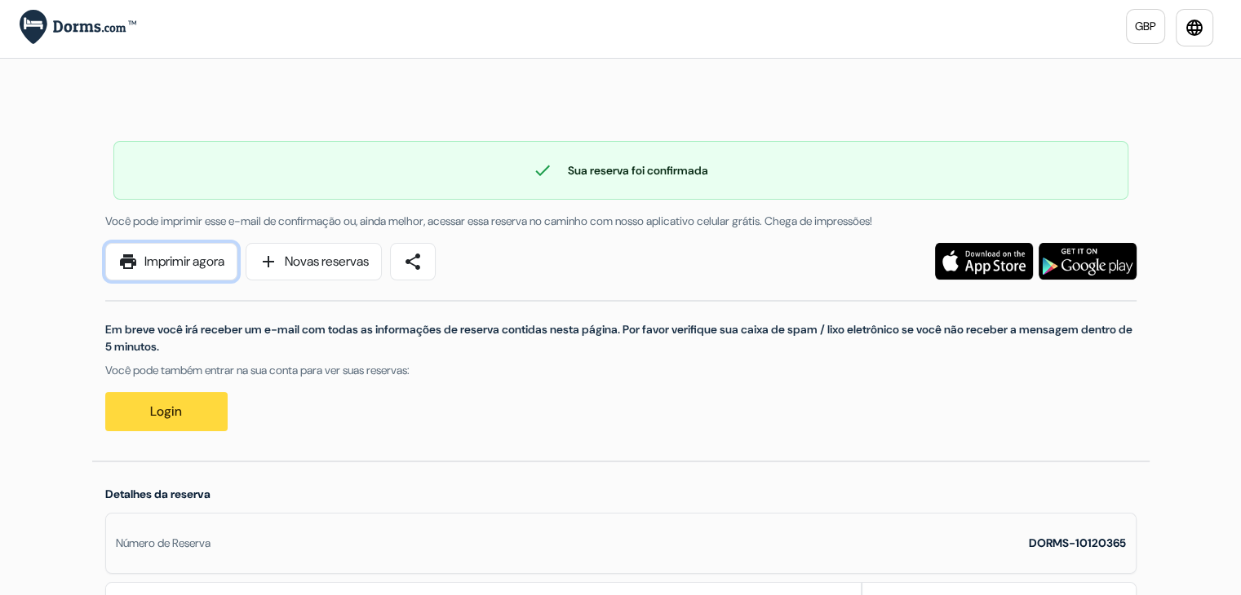
click at [179, 261] on link "print Imprimir agora" at bounding box center [171, 262] width 132 height 38
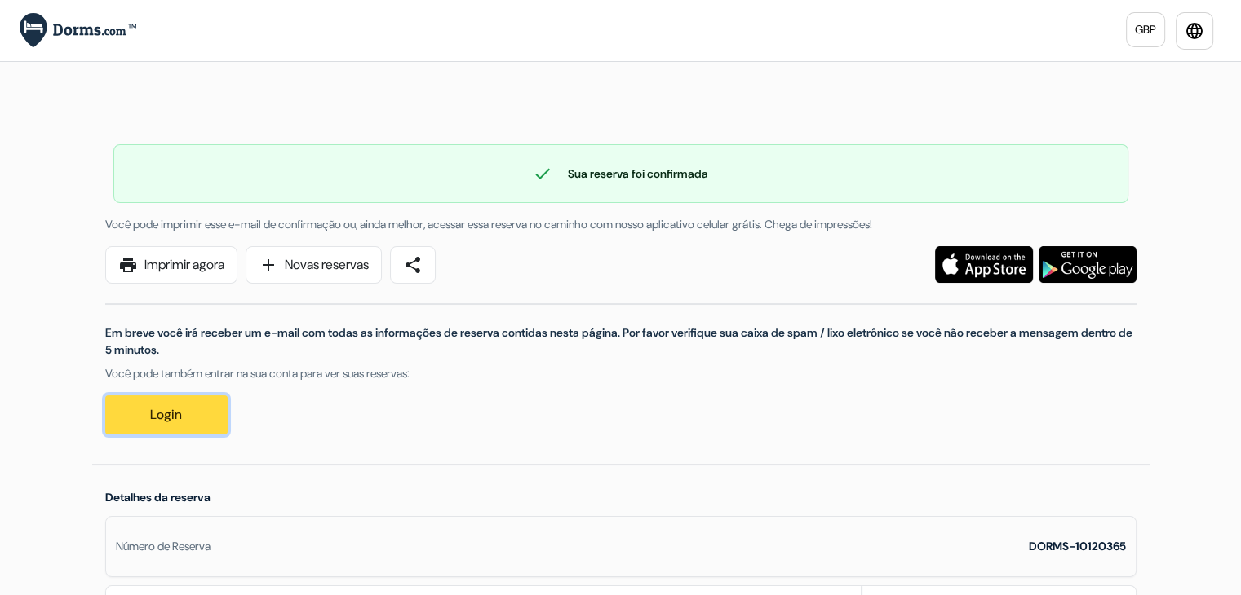
click at [210, 399] on link "Login" at bounding box center [166, 415] width 122 height 39
click at [197, 412] on link "Login" at bounding box center [166, 415] width 122 height 39
